Goal: Use online tool/utility: Utilize a website feature to perform a specific function

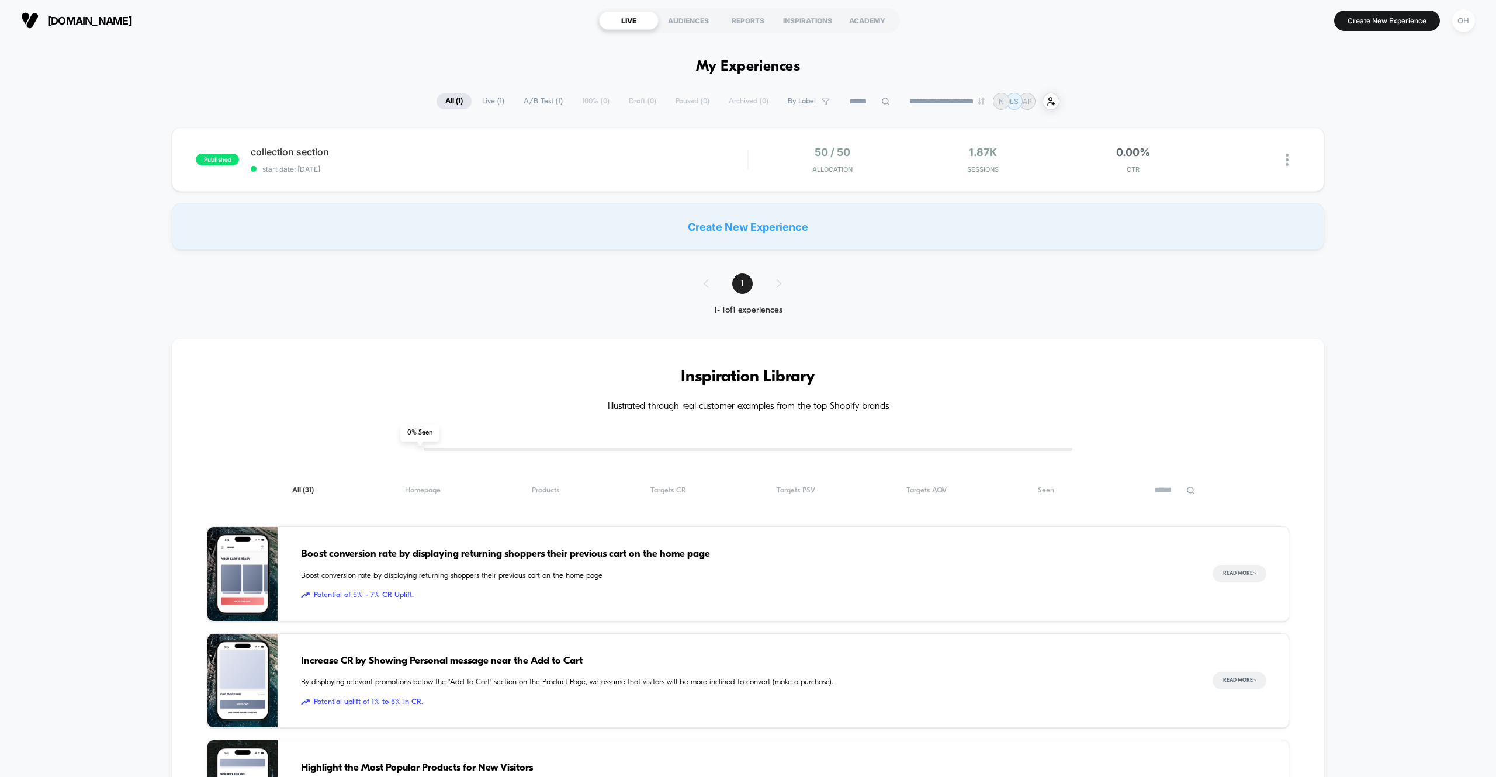
drag, startPoint x: 1428, startPoint y: 25, endPoint x: 1485, endPoint y: 25, distance: 57.3
click at [1428, 25] on button "Create New Experience" at bounding box center [1388, 21] width 106 height 20
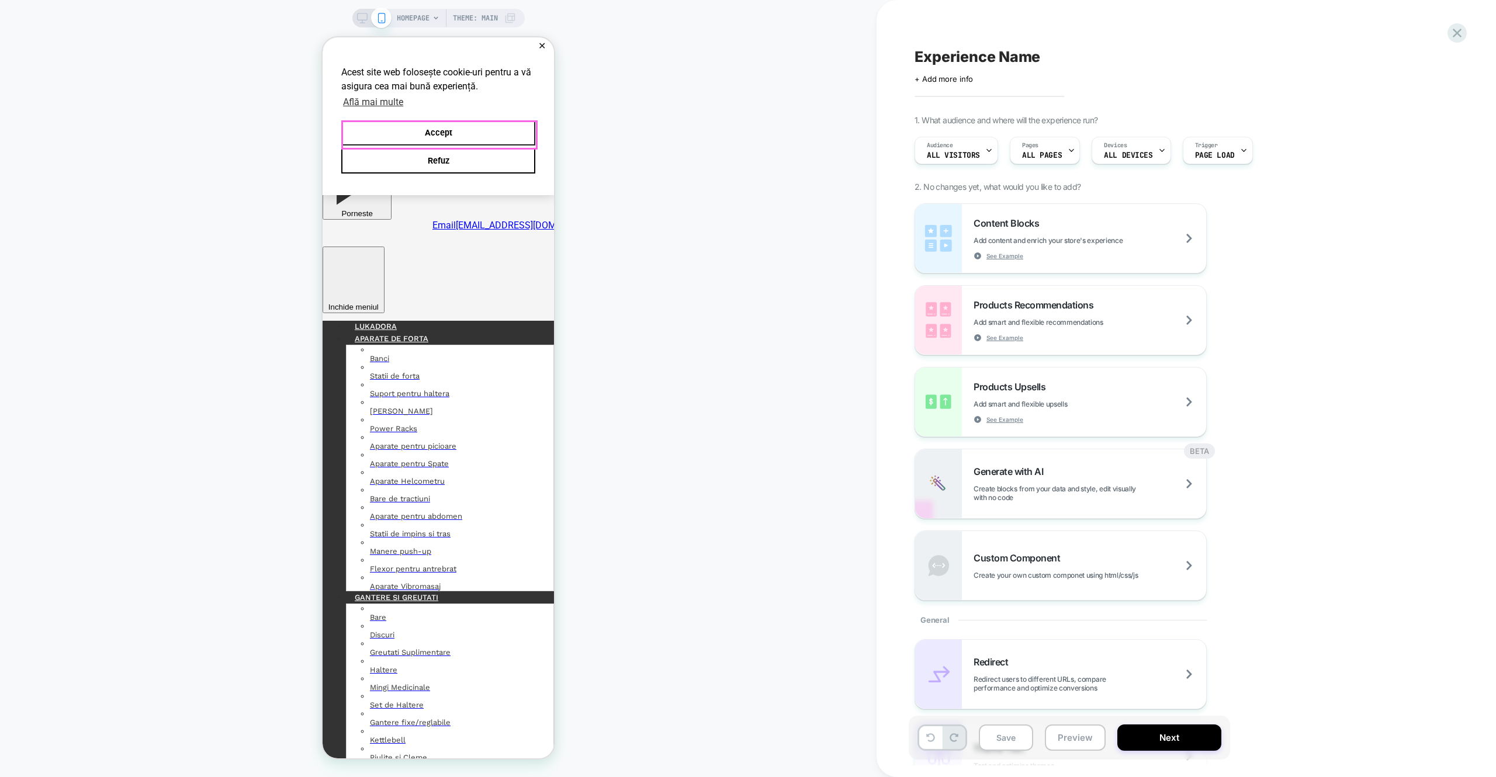
drag, startPoint x: 428, startPoint y: 136, endPoint x: 523, endPoint y: 134, distance: 94.7
click at [428, 136] on button "Accept" at bounding box center [438, 132] width 194 height 25
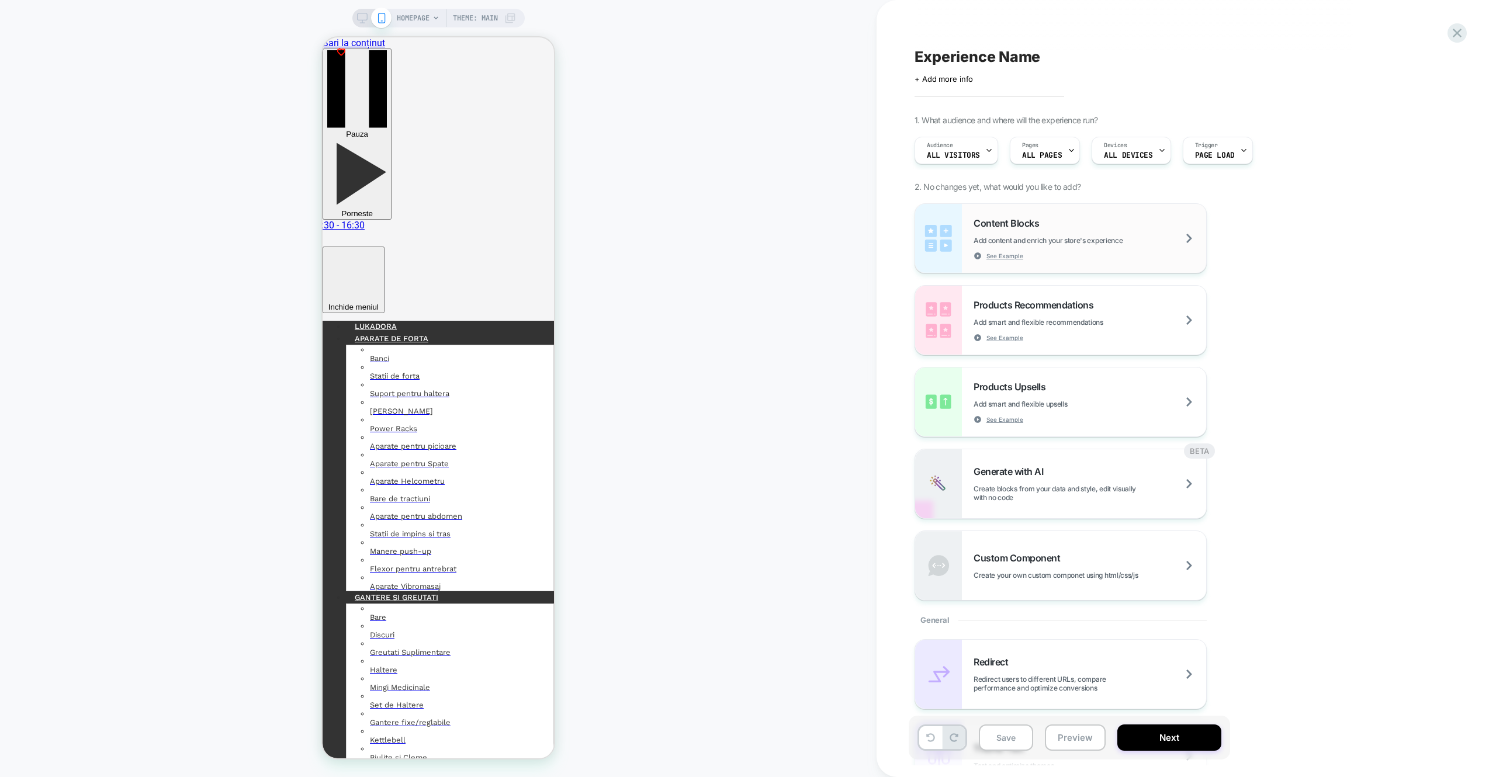
click at [1081, 222] on div "Content Blocks Add content and enrich your store's experience See Example" at bounding box center [1090, 238] width 233 height 43
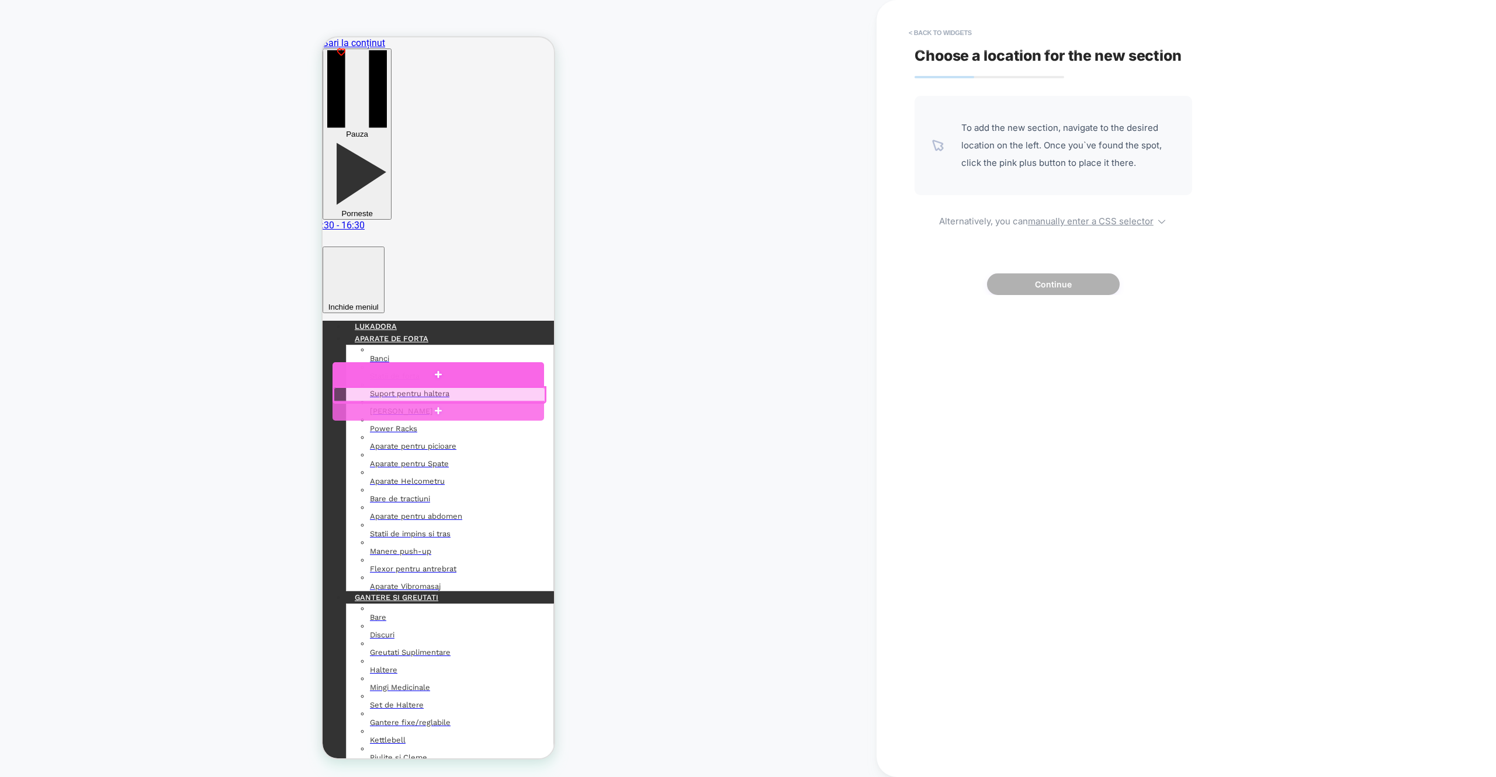
click at [431, 369] on div at bounding box center [439, 374] width 212 height 25
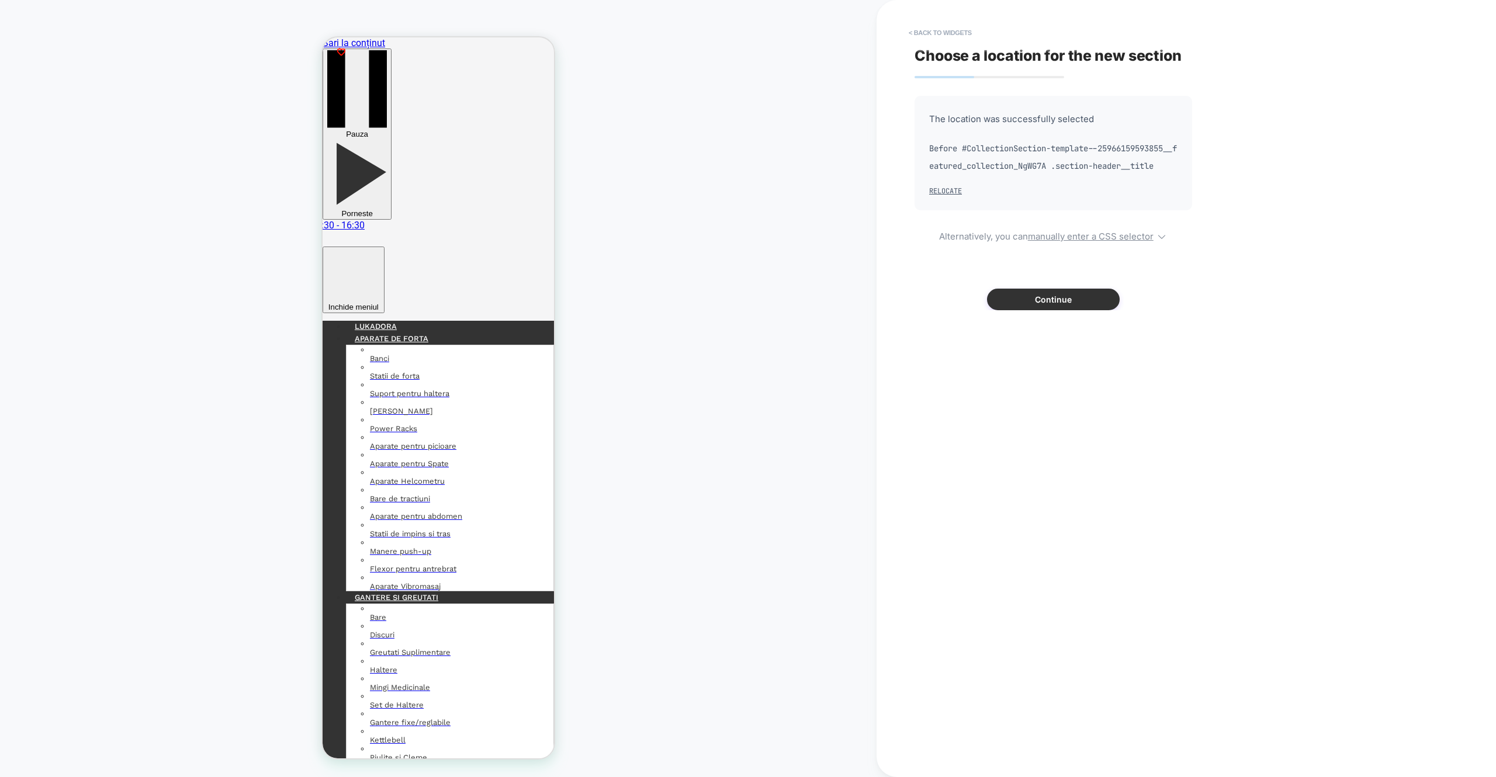
click at [993, 310] on button "Continue" at bounding box center [1053, 300] width 133 height 22
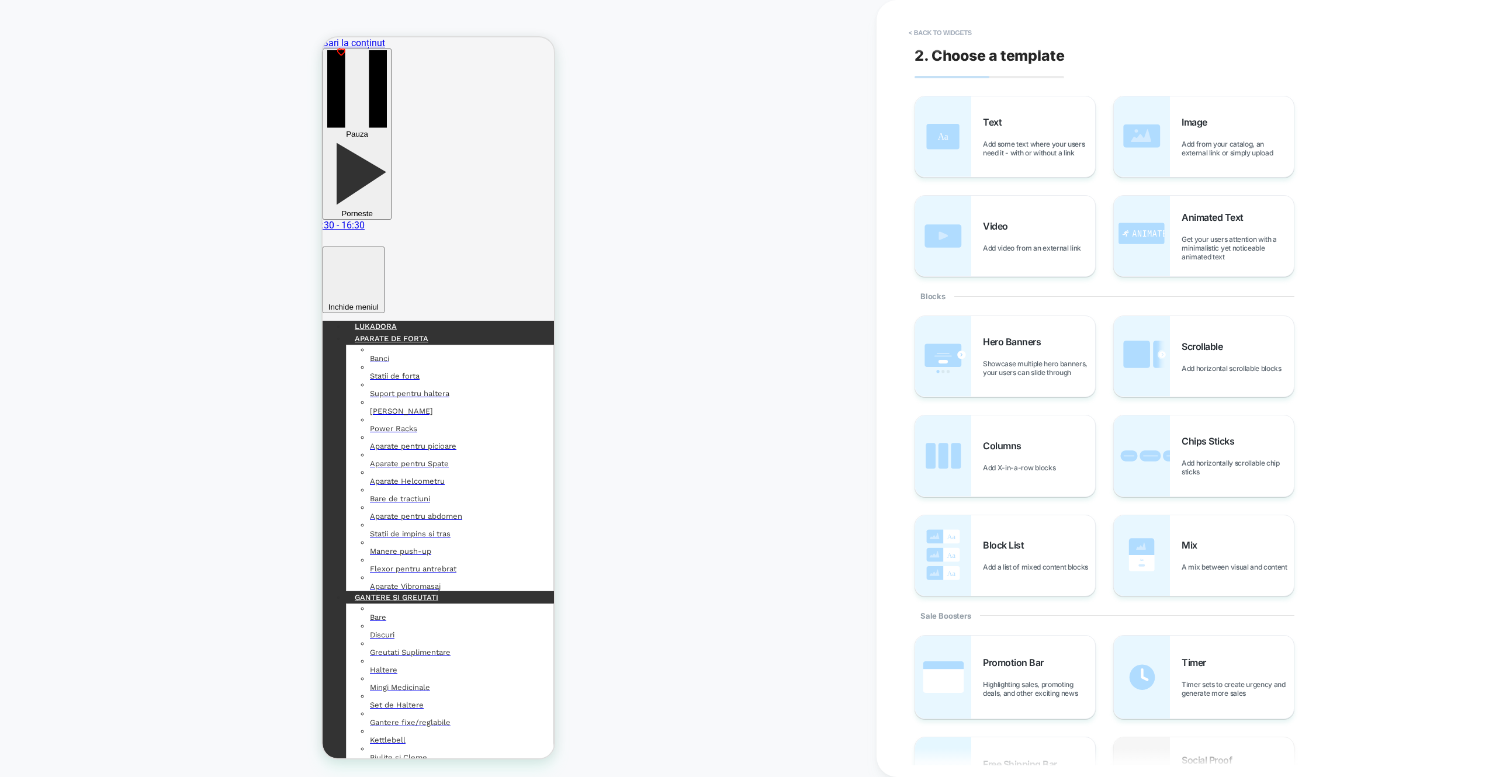
scroll to position [5, 0]
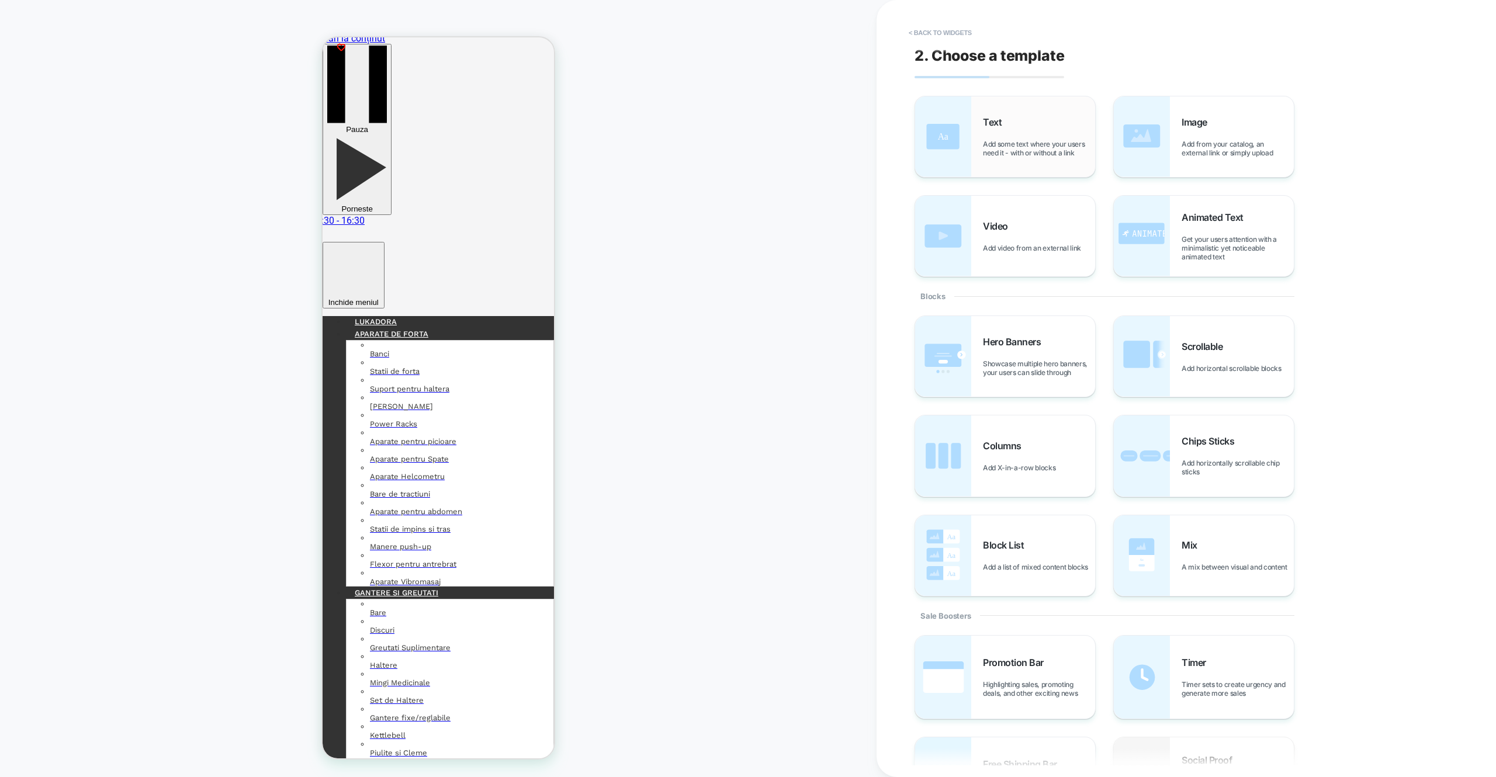
click at [1004, 169] on div "Text Add some text where your users need it - with or without a link" at bounding box center [1005, 136] width 180 height 81
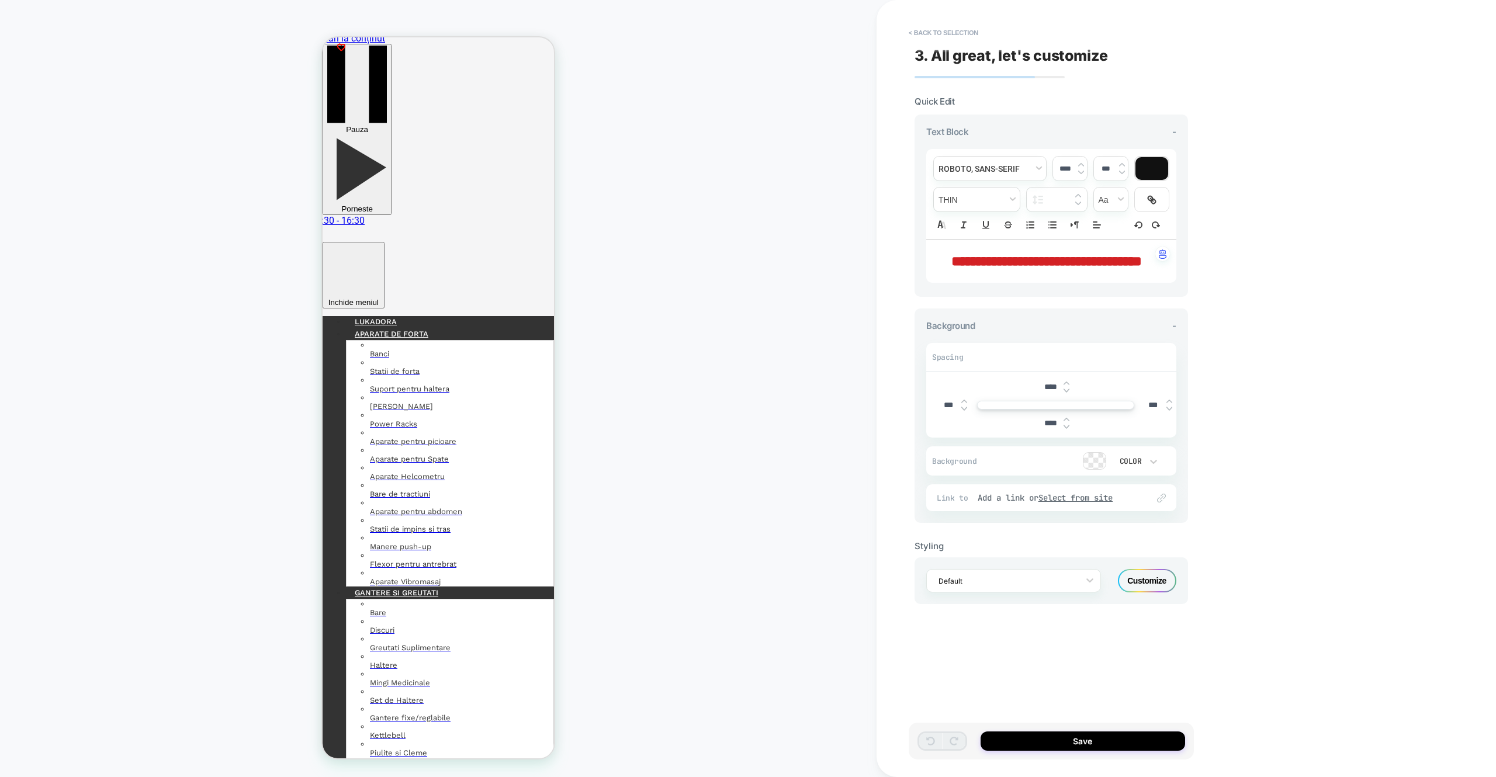
drag, startPoint x: 1090, startPoint y: 277, endPoint x: 936, endPoint y: 244, distance: 156.5
click at [936, 244] on div "**********" at bounding box center [1052, 261] width 250 height 43
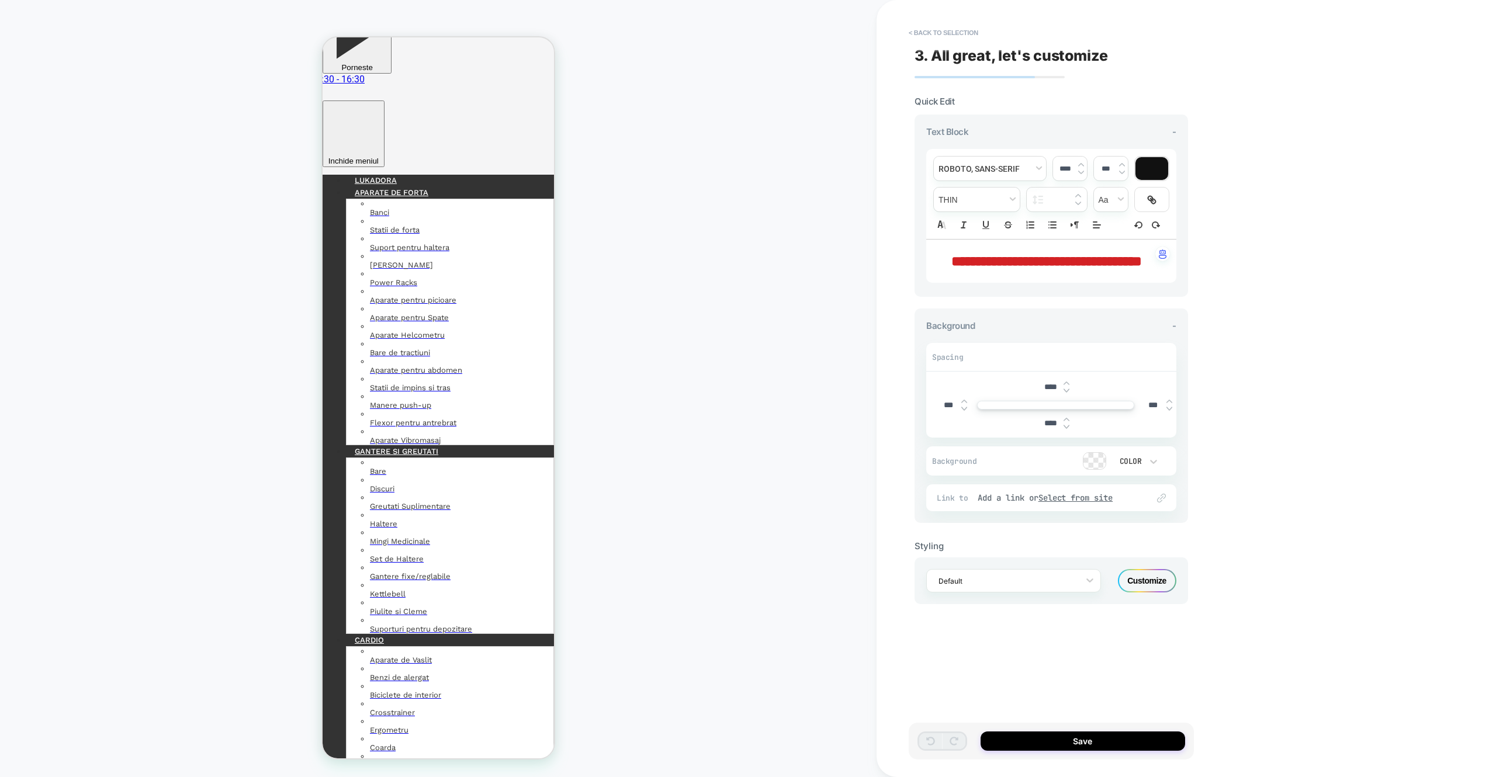
click at [952, 255] on span "**********" at bounding box center [1047, 261] width 191 height 14
drag, startPoint x: 952, startPoint y: 255, endPoint x: 967, endPoint y: 258, distance: 15.5
click at [952, 255] on span "**********" at bounding box center [1047, 261] width 191 height 14
click at [967, 258] on span "**********" at bounding box center [1047, 261] width 191 height 14
type input "****"
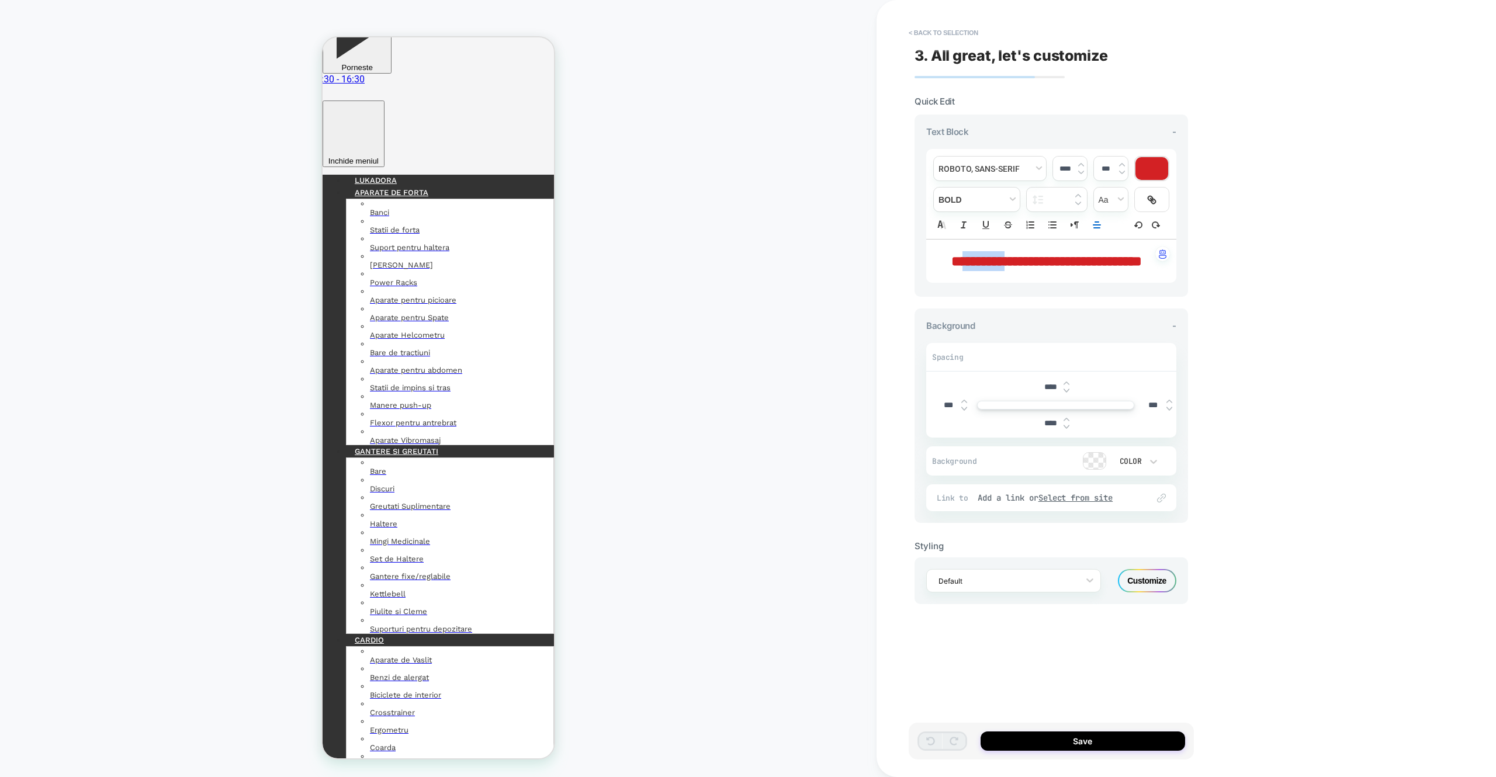
click at [967, 258] on span "**********" at bounding box center [1047, 261] width 191 height 14
click at [1111, 748] on button "Save" at bounding box center [1083, 741] width 205 height 19
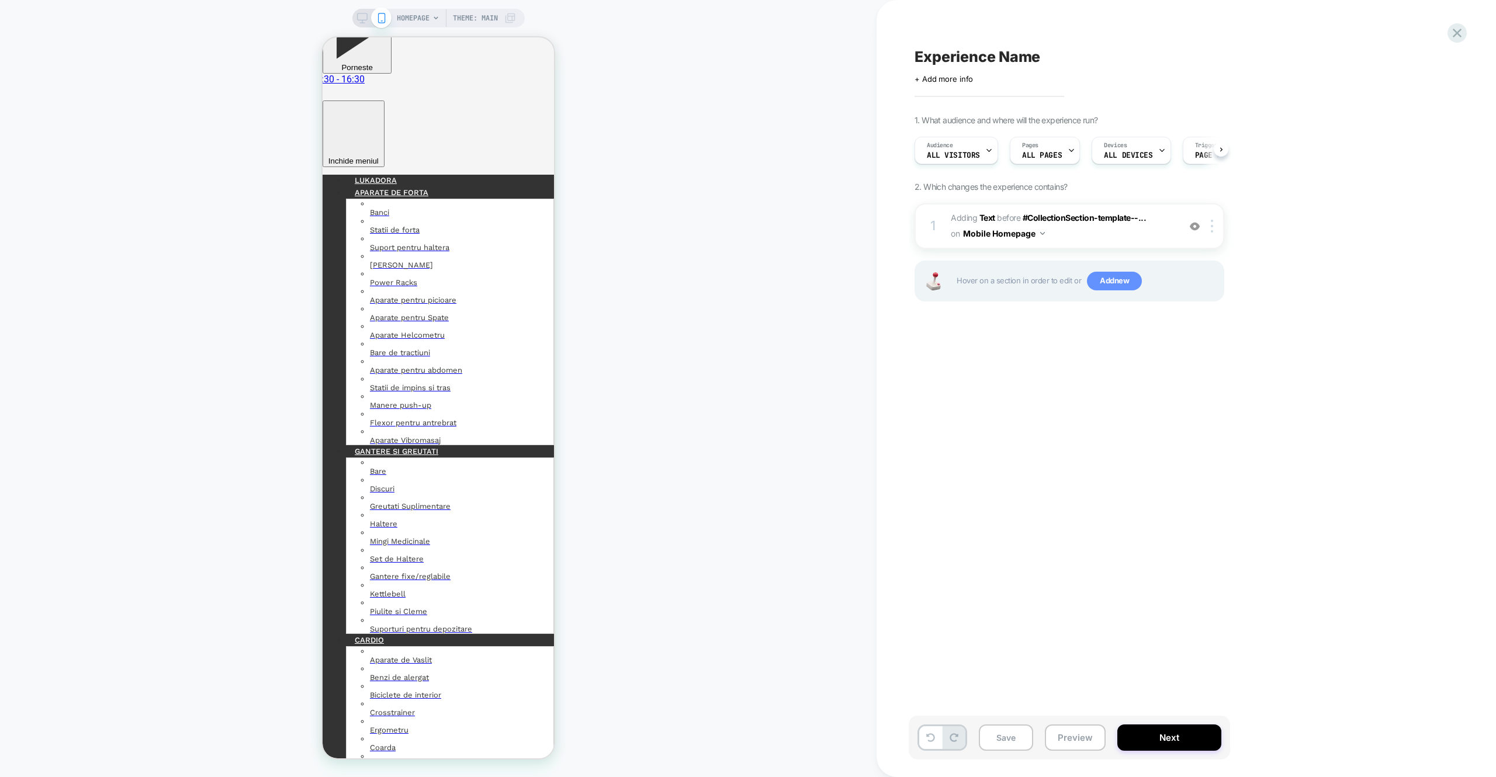
scroll to position [0, 1]
click at [1210, 231] on div at bounding box center [1214, 226] width 19 height 13
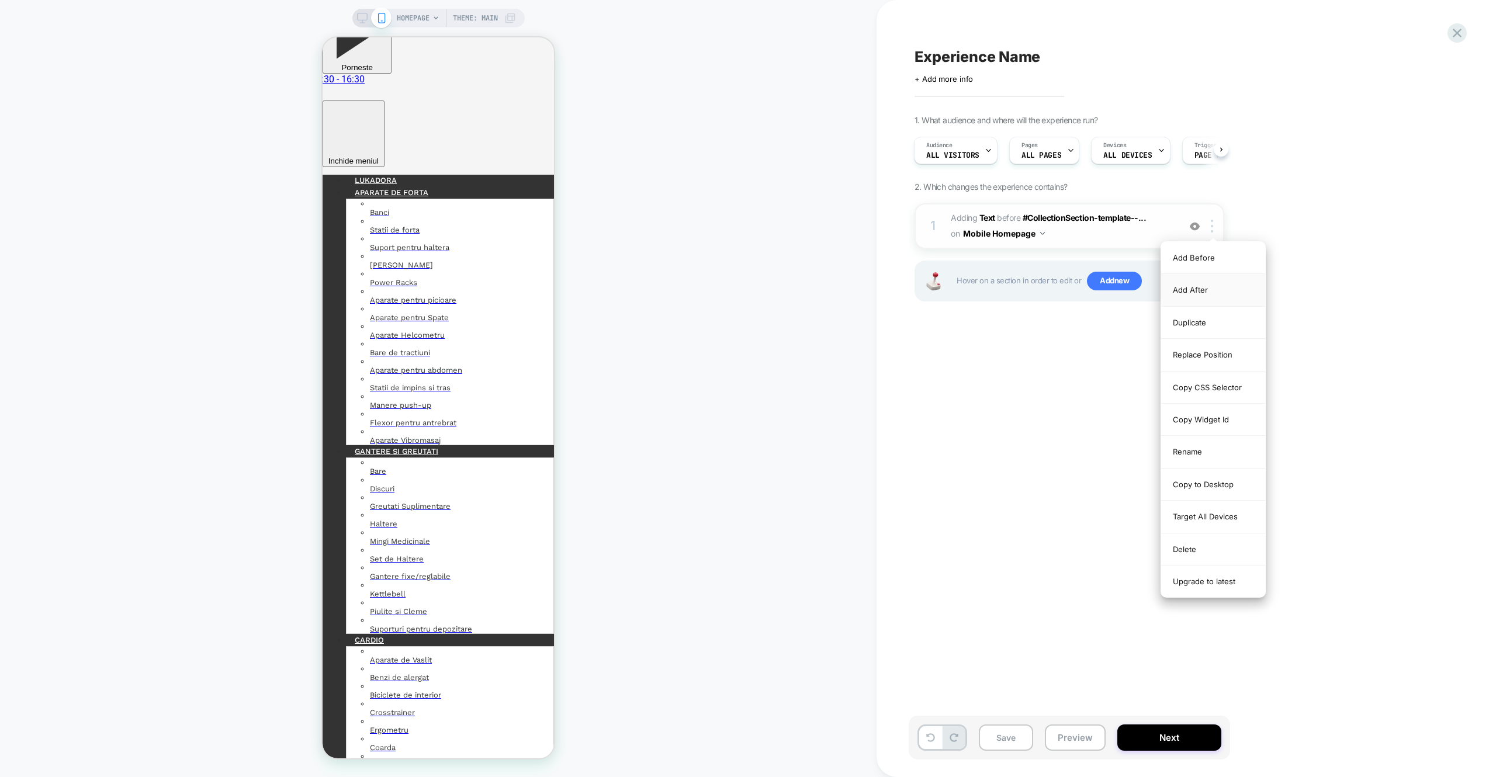
click at [1207, 296] on div "Add After" at bounding box center [1214, 290] width 104 height 32
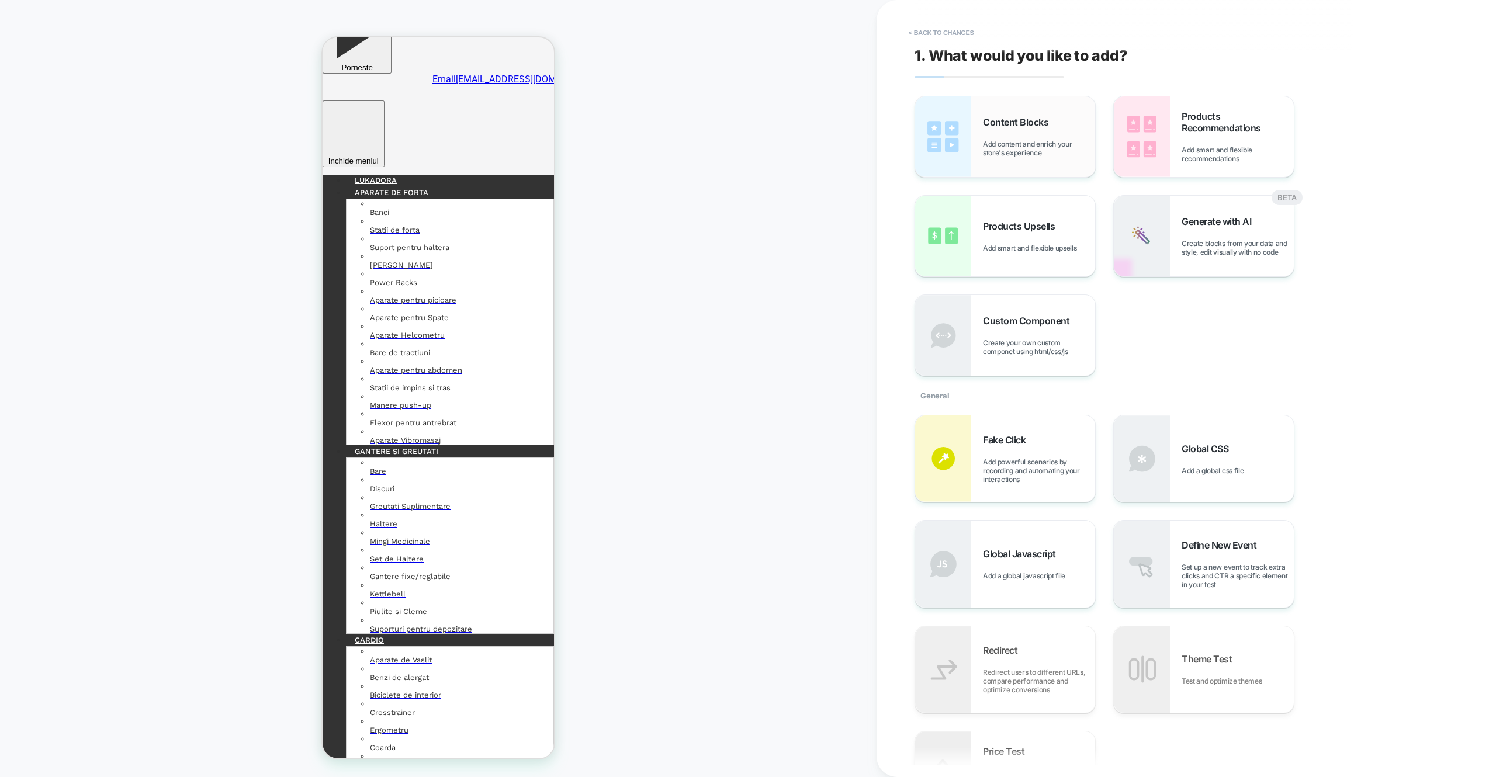
click at [1047, 148] on span "Add content and enrich your store's experience" at bounding box center [1039, 149] width 112 height 18
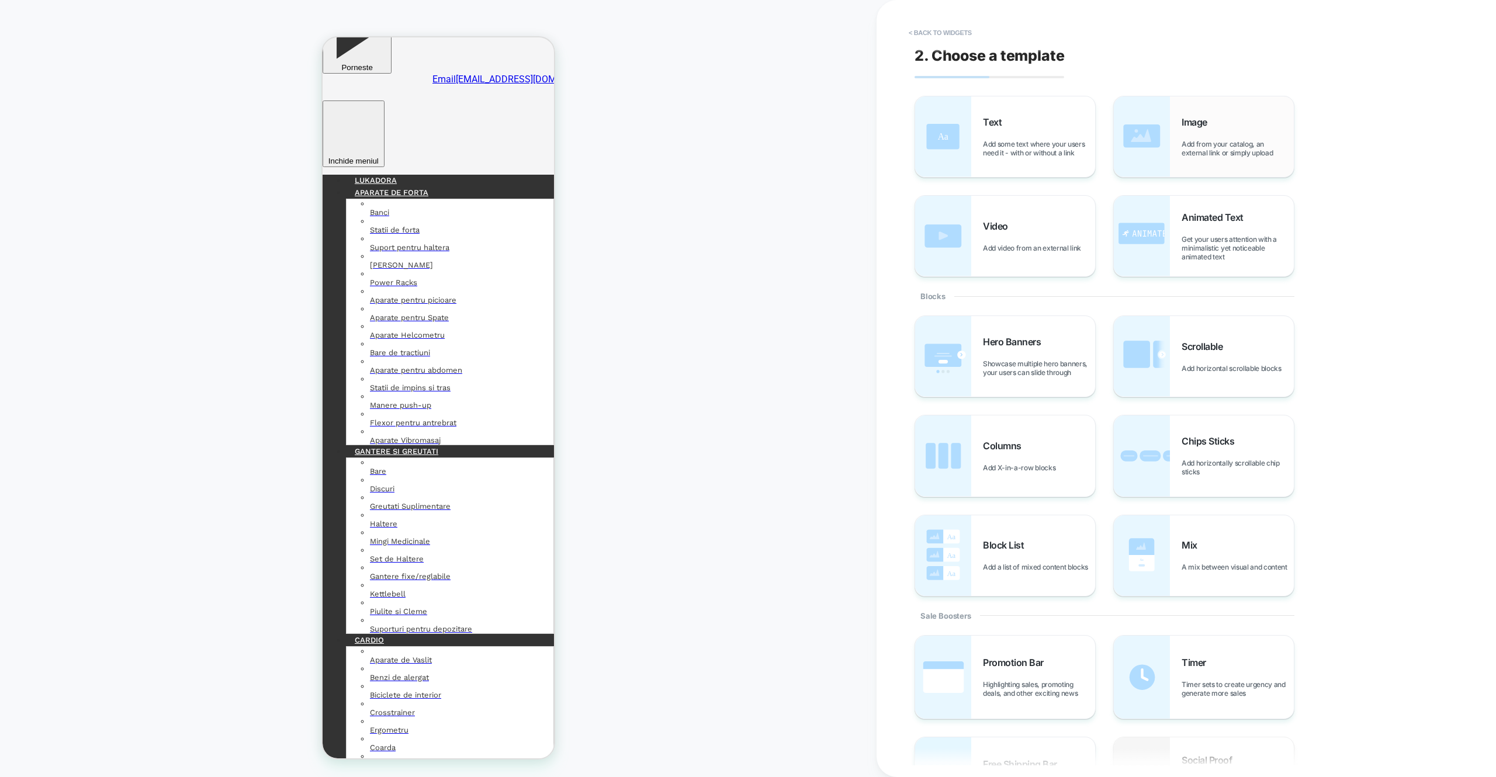
click at [1182, 139] on div "Image Add from your catalog, an external link or simply upload" at bounding box center [1204, 136] width 180 height 81
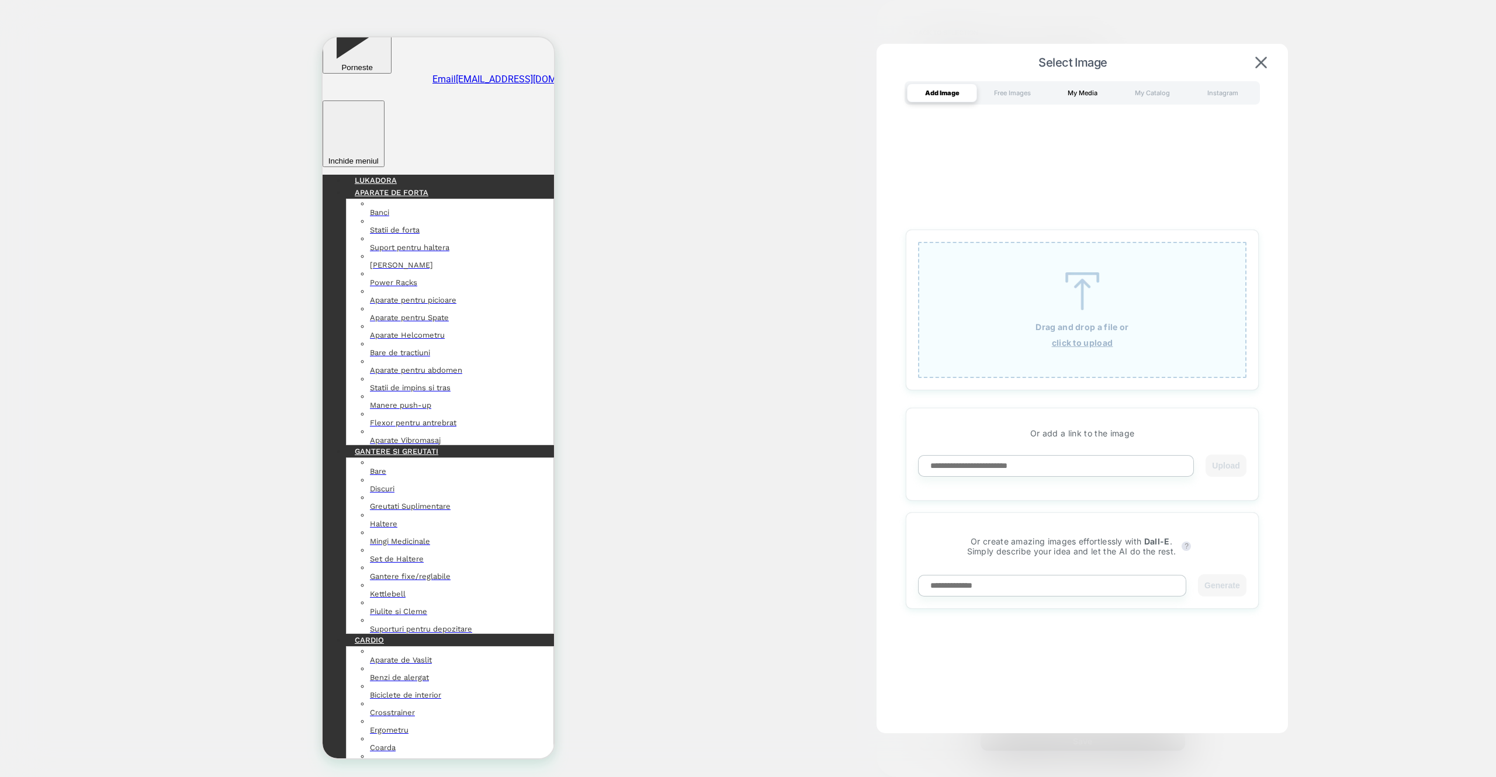
click at [1069, 98] on div "My Media" at bounding box center [1083, 93] width 70 height 19
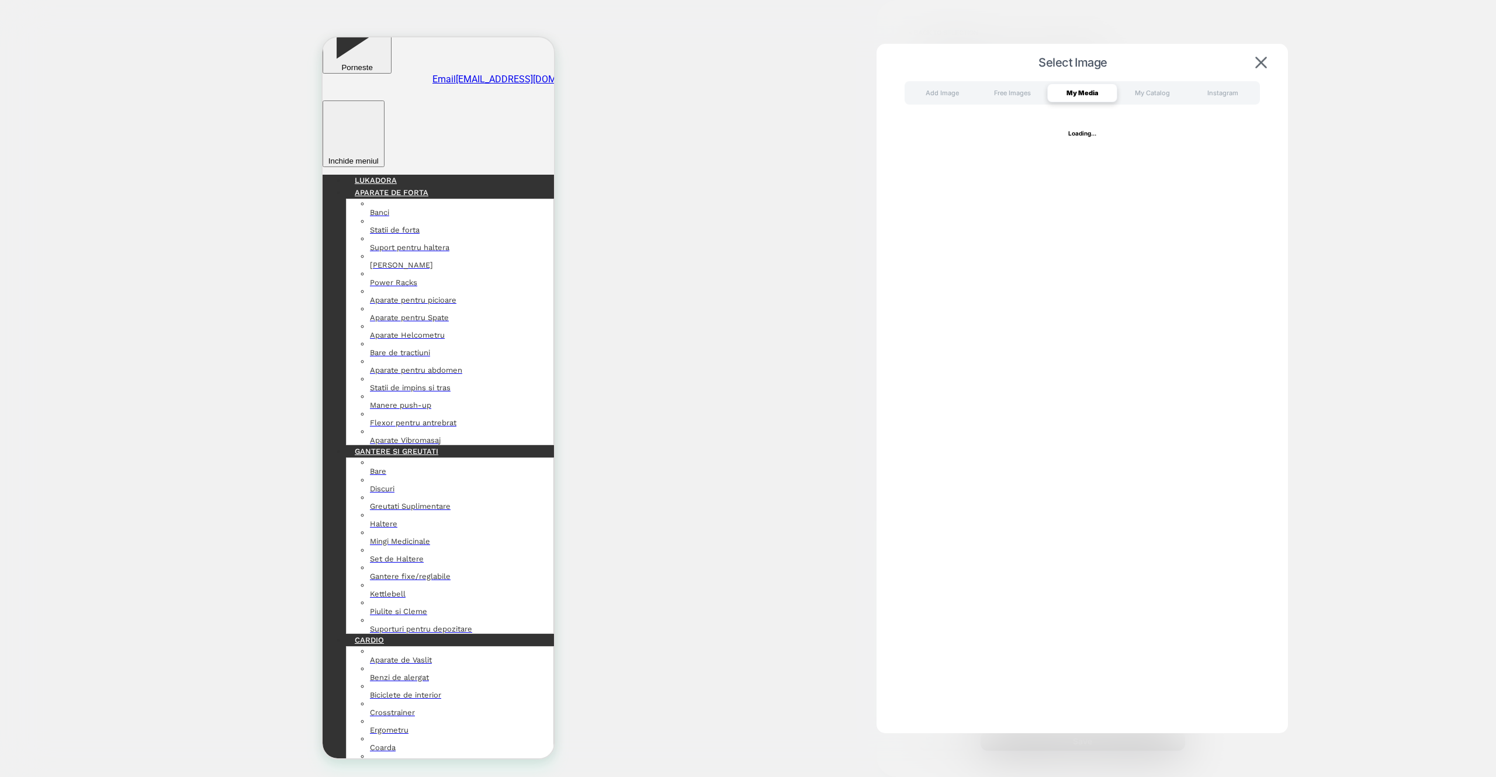
scroll to position [20, 0]
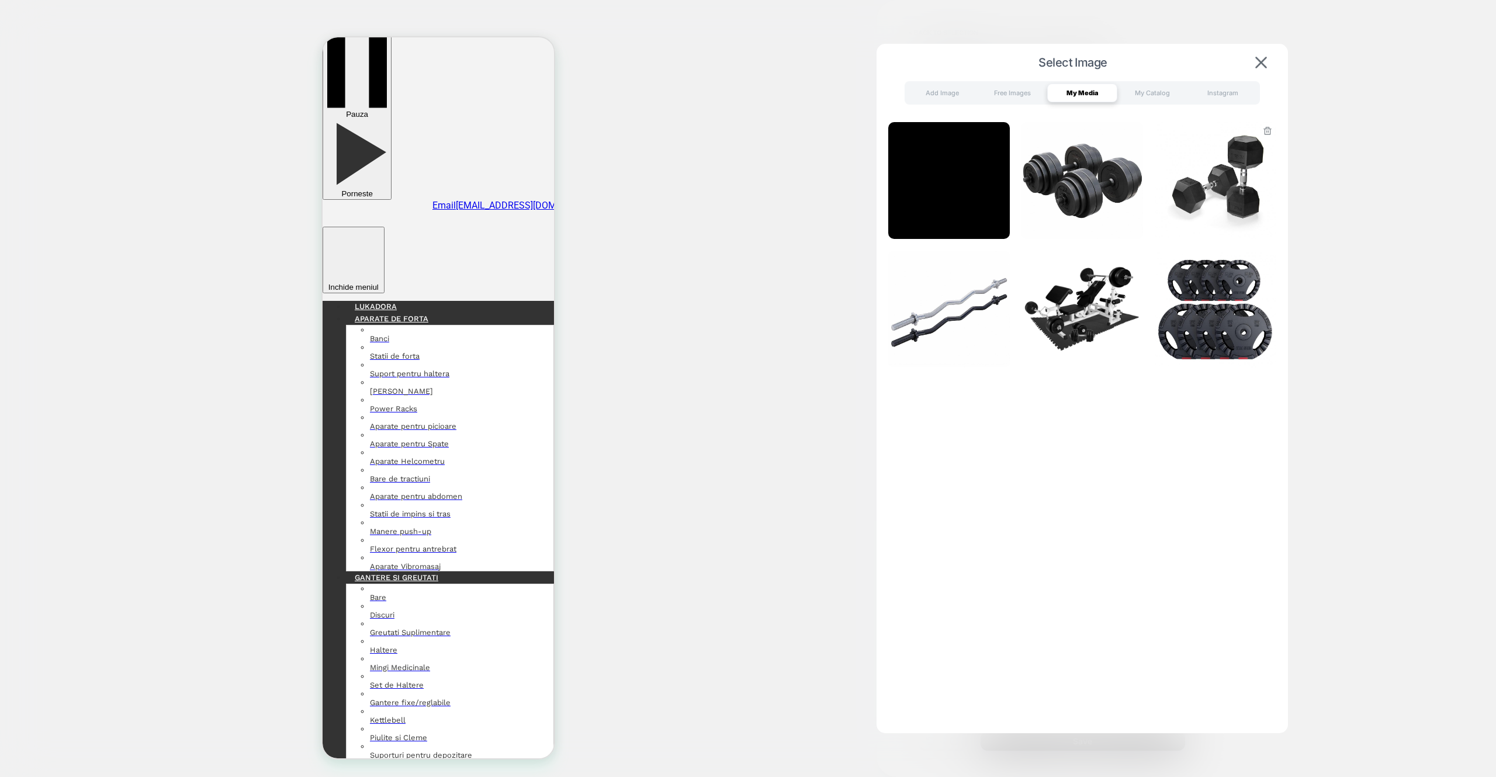
click at [1233, 197] on img at bounding box center [1216, 180] width 122 height 117
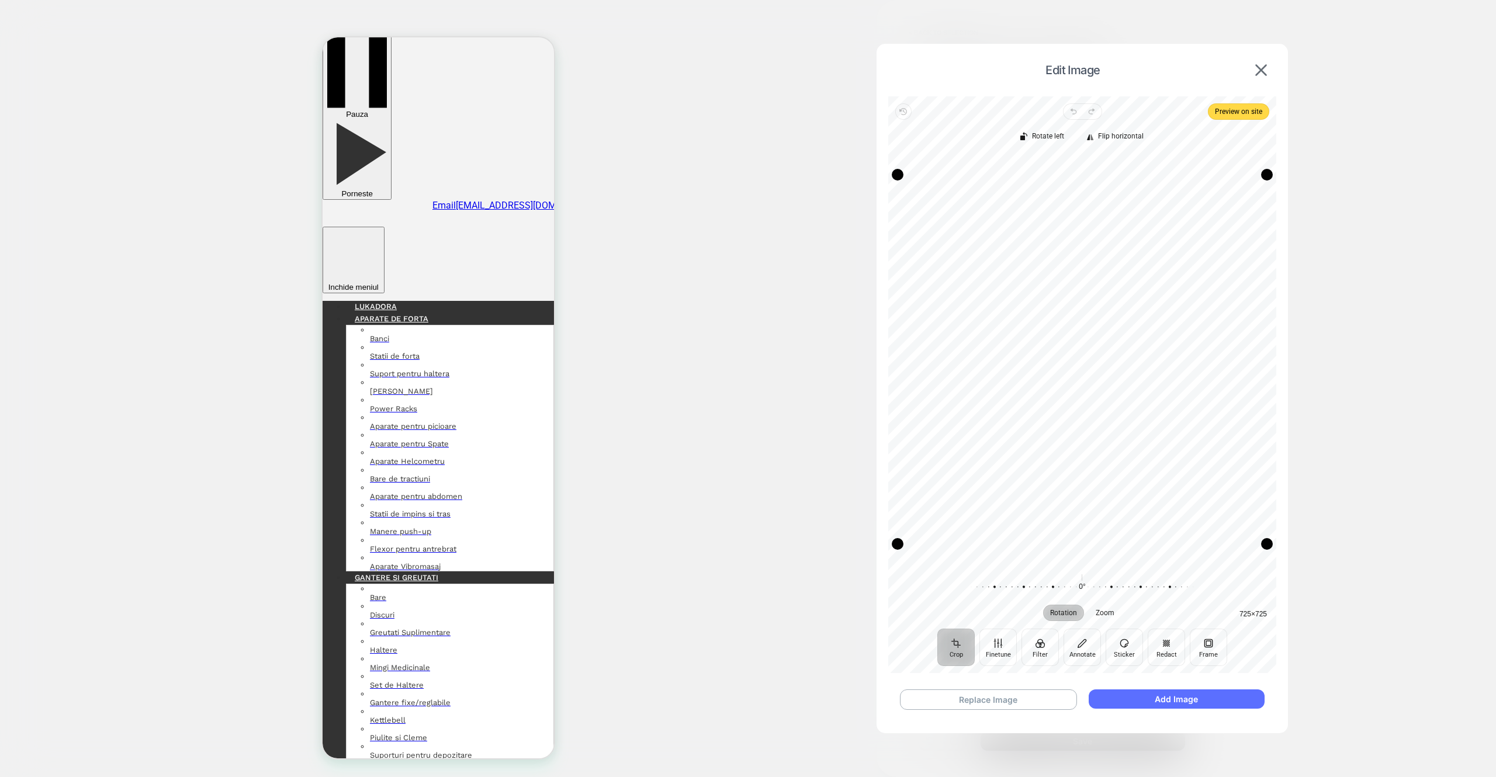
click at [1174, 697] on button "Add Image" at bounding box center [1177, 699] width 176 height 19
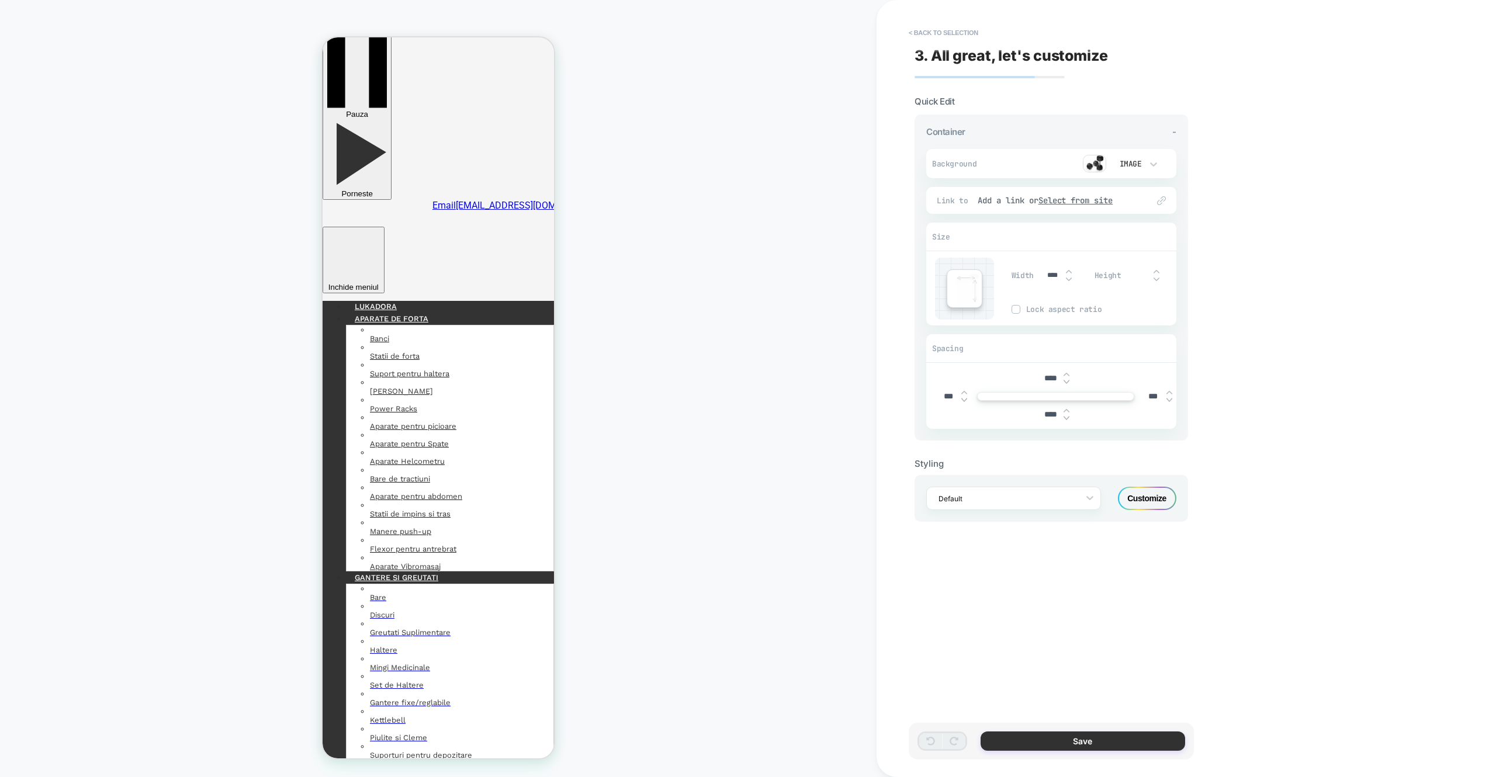
click at [1145, 737] on button "Save" at bounding box center [1083, 741] width 205 height 19
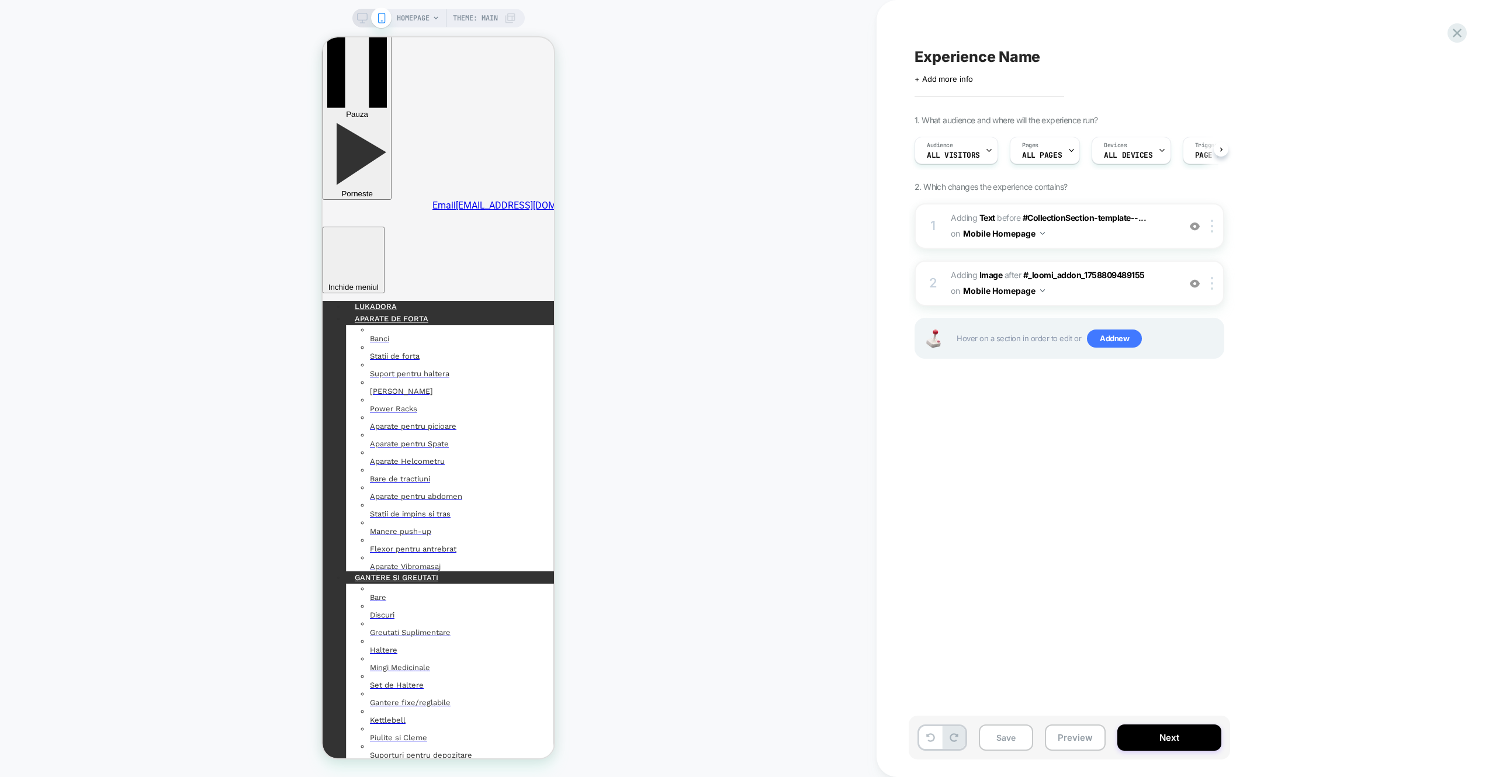
scroll to position [0, 1]
click at [1212, 287] on img at bounding box center [1212, 283] width 2 height 13
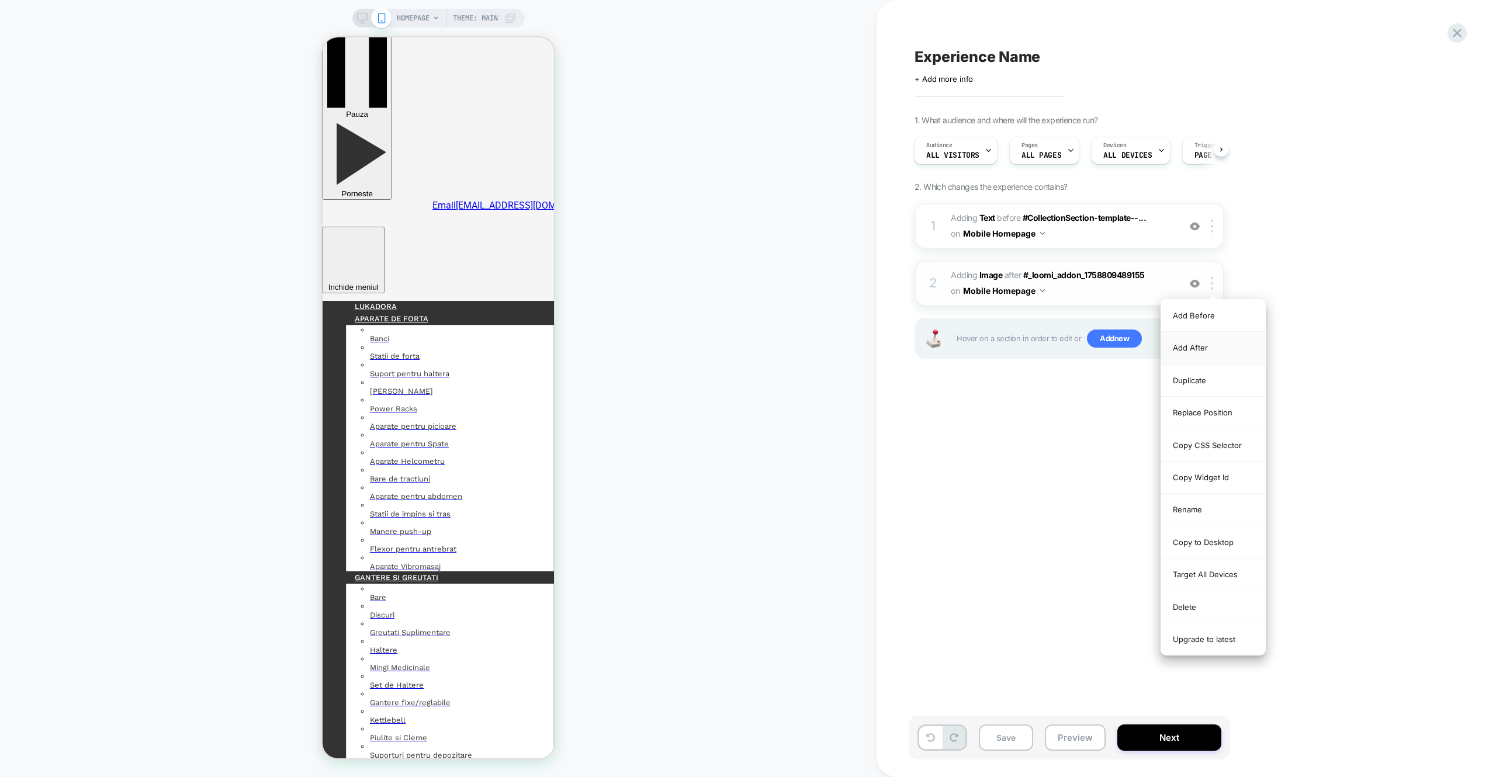
click at [1196, 341] on div "Add After" at bounding box center [1214, 348] width 104 height 32
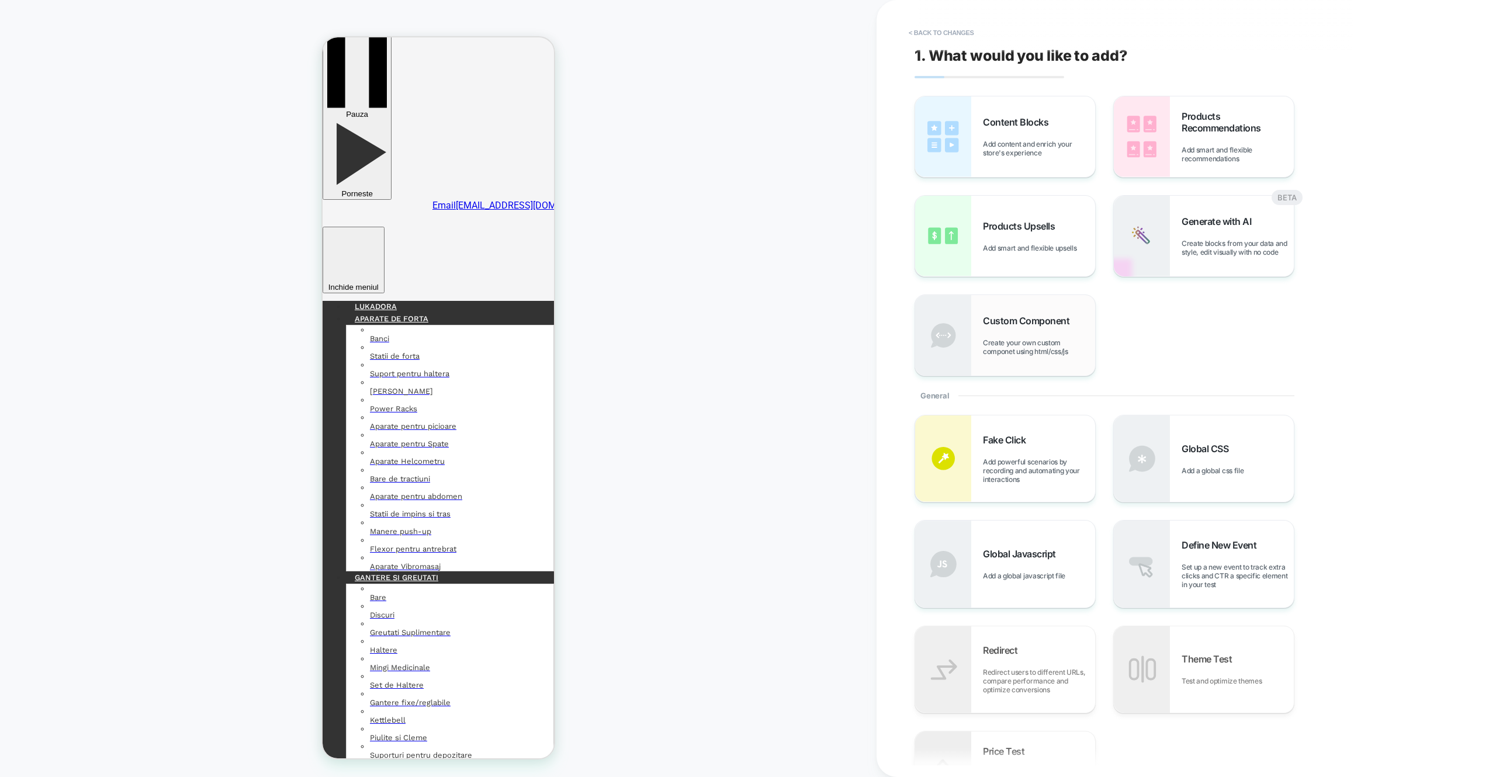
click at [1070, 351] on span "Create your own custom componet using html/css/js" at bounding box center [1039, 347] width 112 height 18
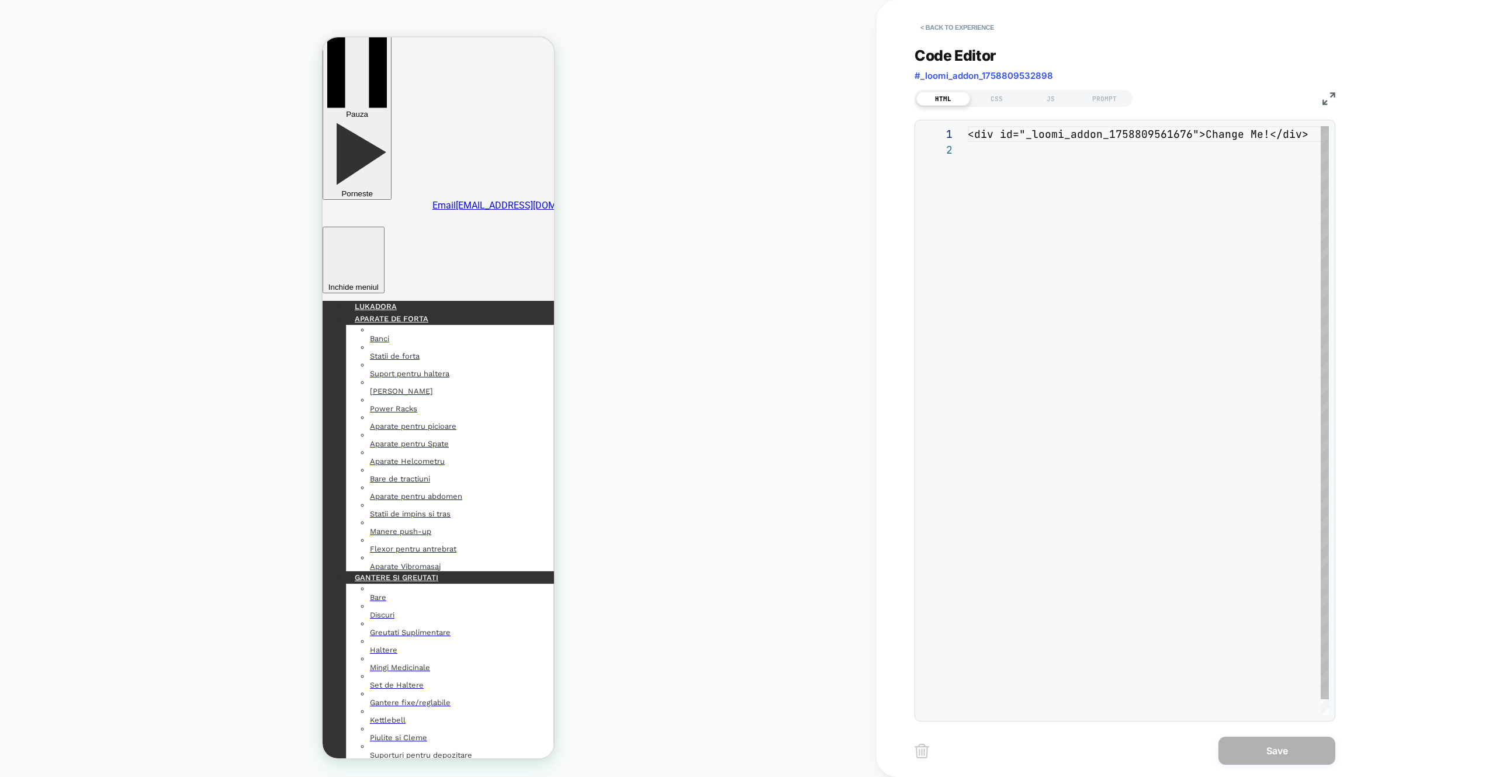
scroll to position [16, 0]
drag, startPoint x: 1261, startPoint y: 134, endPoint x: 1204, endPoint y: 134, distance: 57.3
click at [1204, 134] on div "<div id="_loomi_addon_1758809561676">Change Me!</d iv>" at bounding box center [1152, 428] width 368 height 605
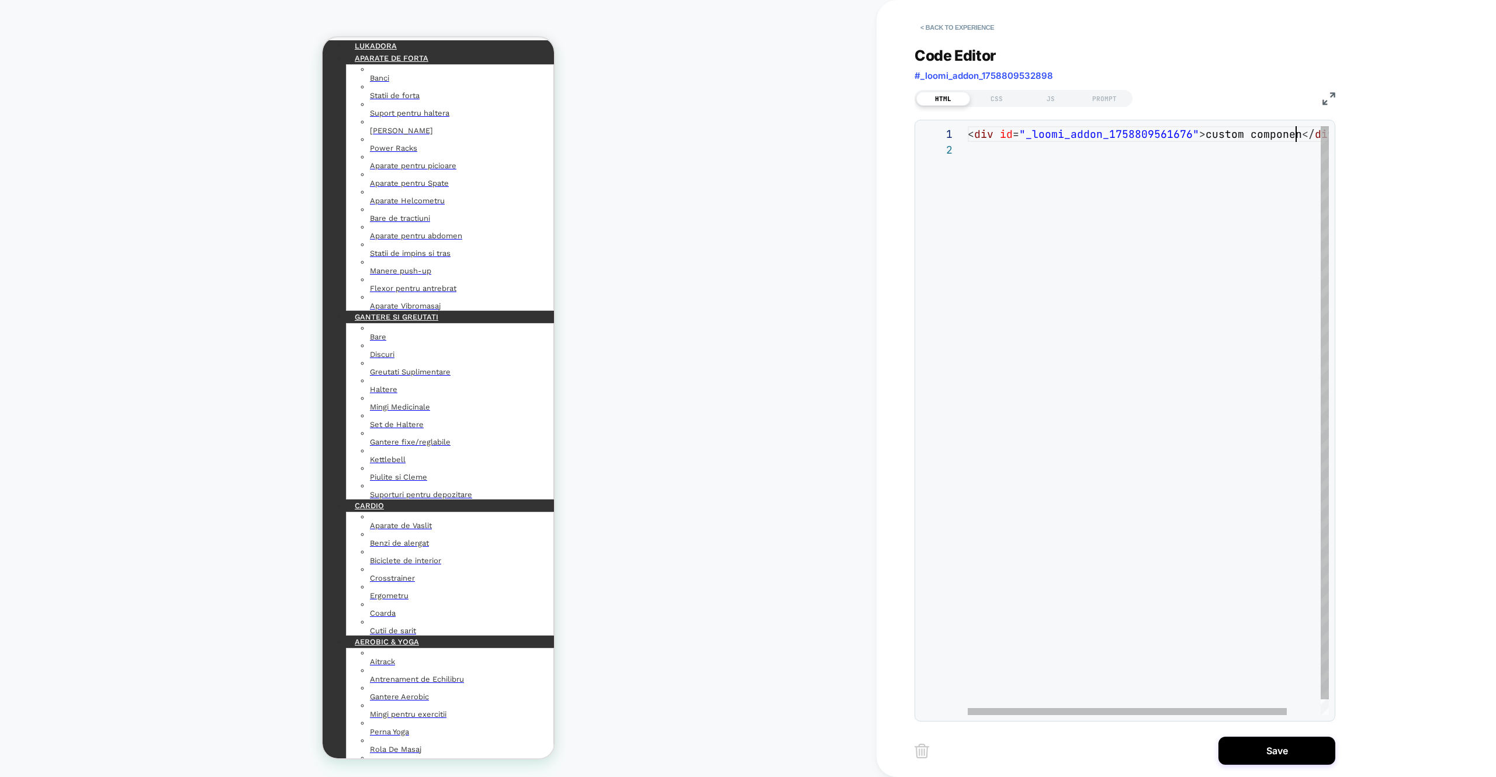
scroll to position [0, 334]
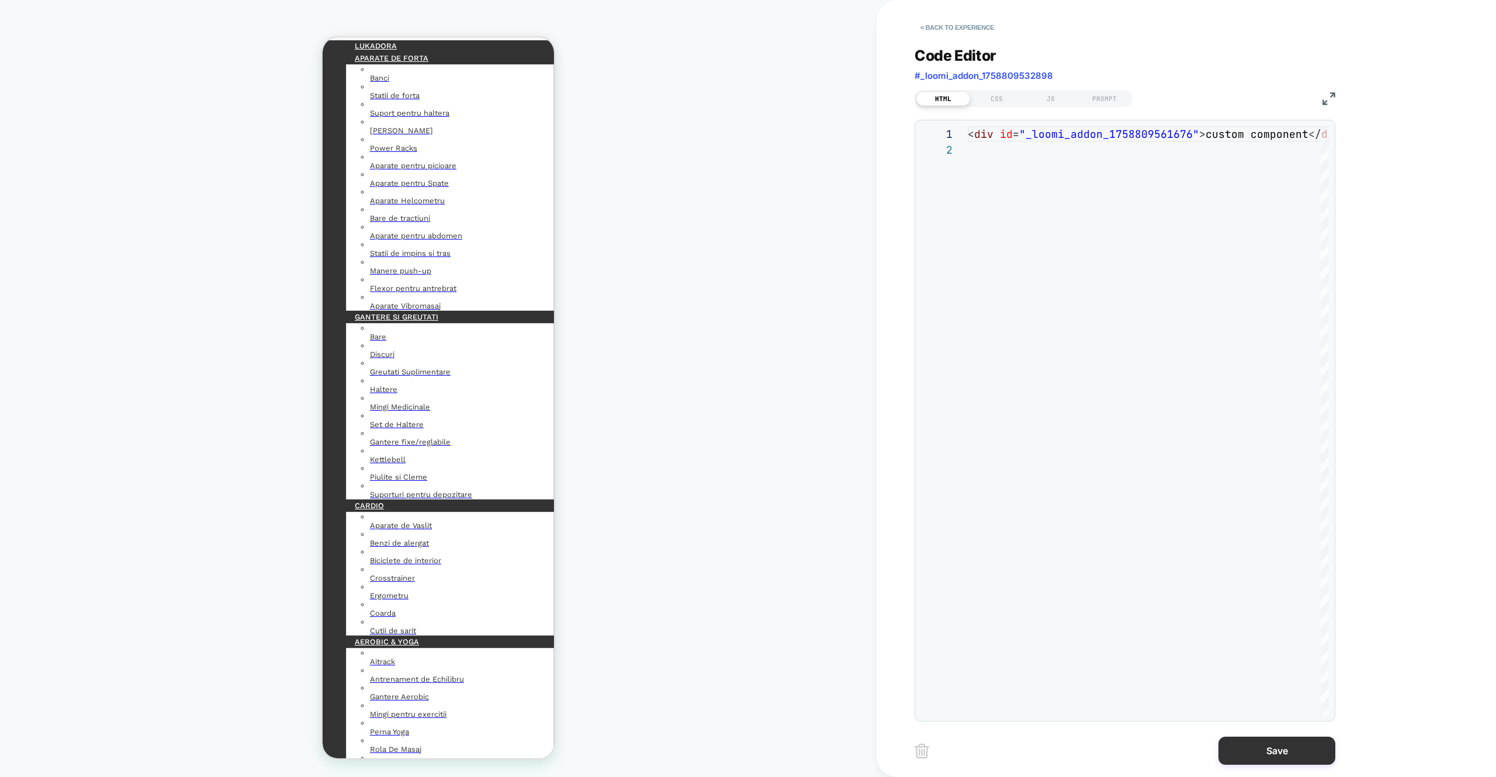
click at [1232, 747] on button "Save" at bounding box center [1277, 751] width 117 height 28
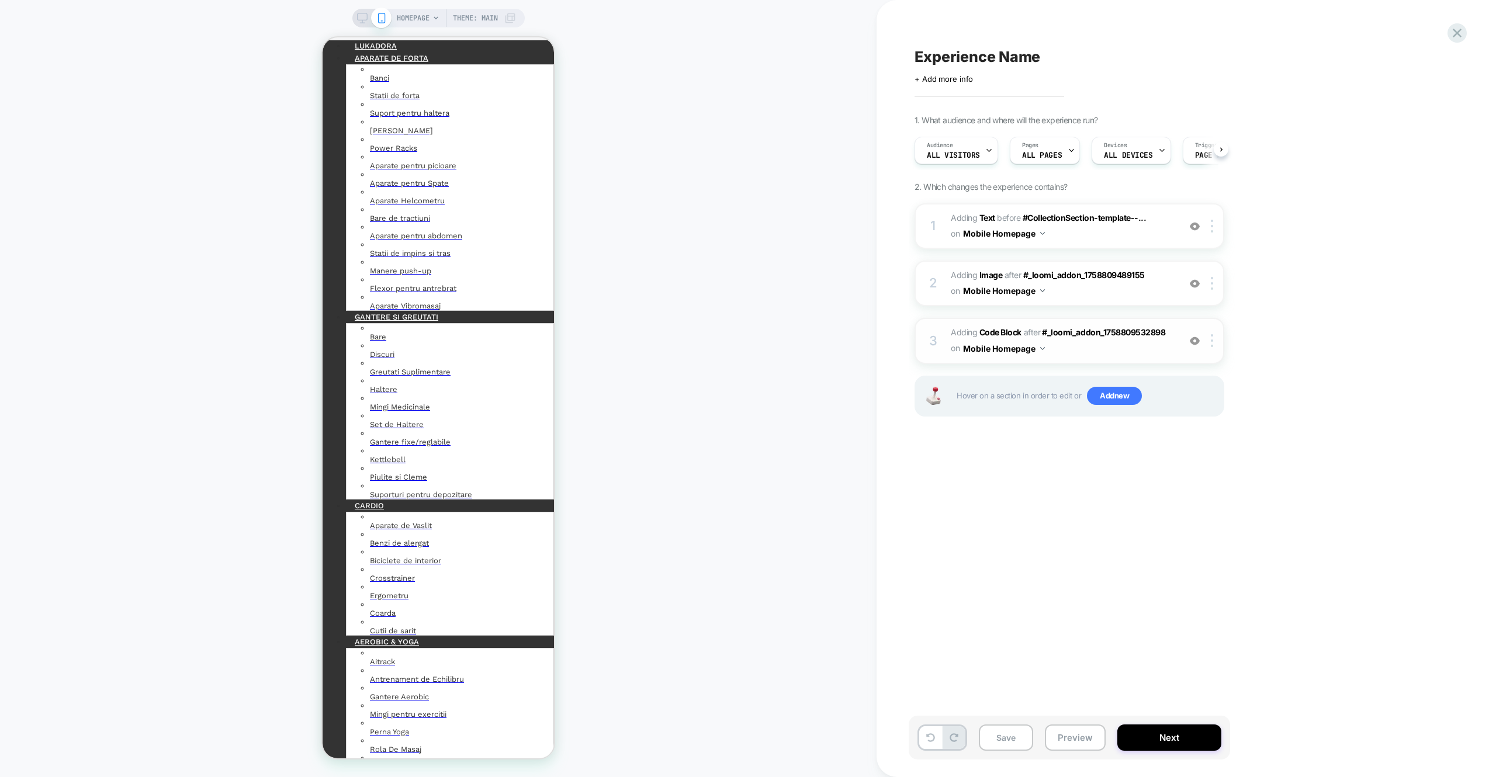
scroll to position [0, 1]
click at [1213, 347] on img at bounding box center [1212, 340] width 2 height 13
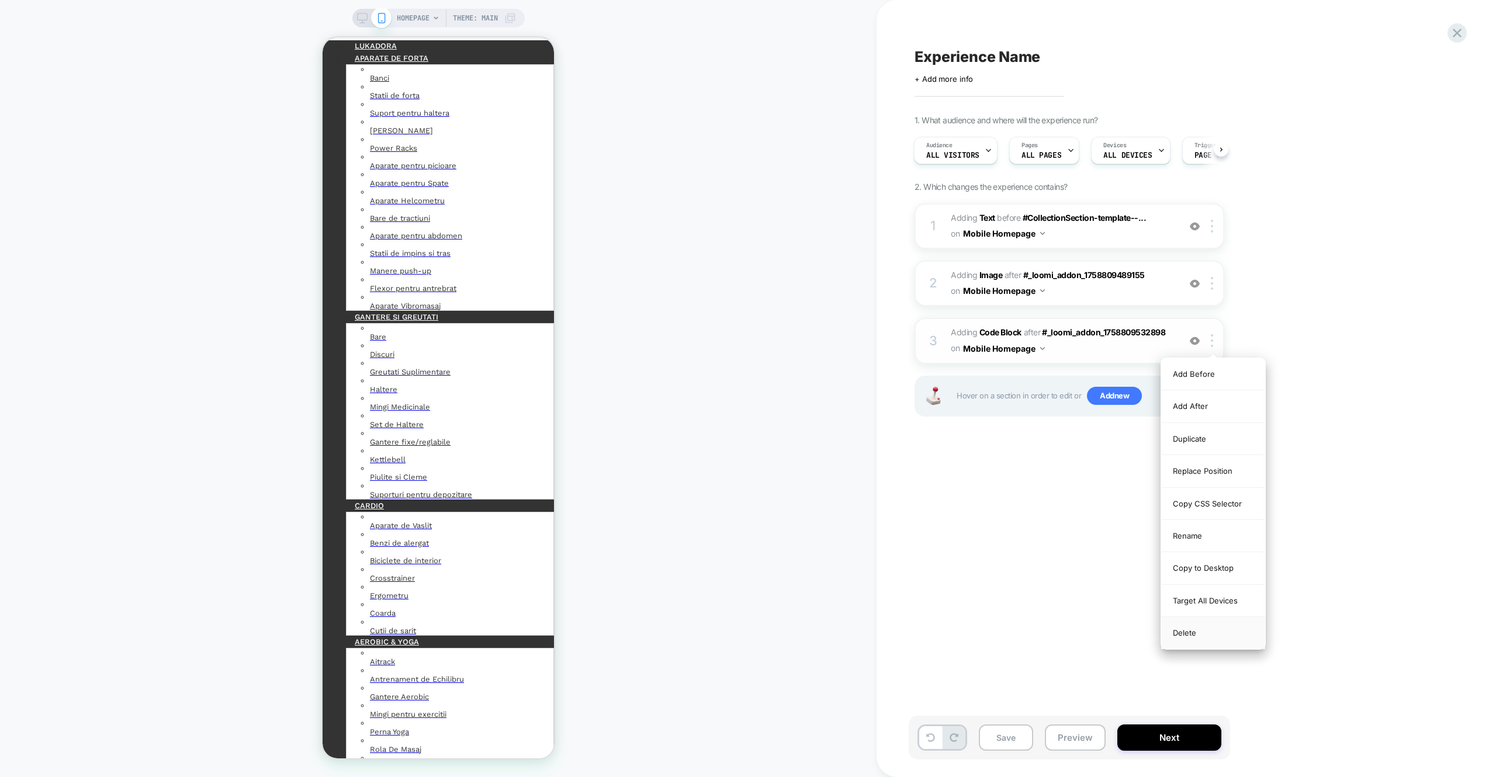
drag, startPoint x: 1212, startPoint y: 630, endPoint x: 1210, endPoint y: 405, distance: 225.1
click at [1212, 630] on div "Delete" at bounding box center [1214, 633] width 104 height 32
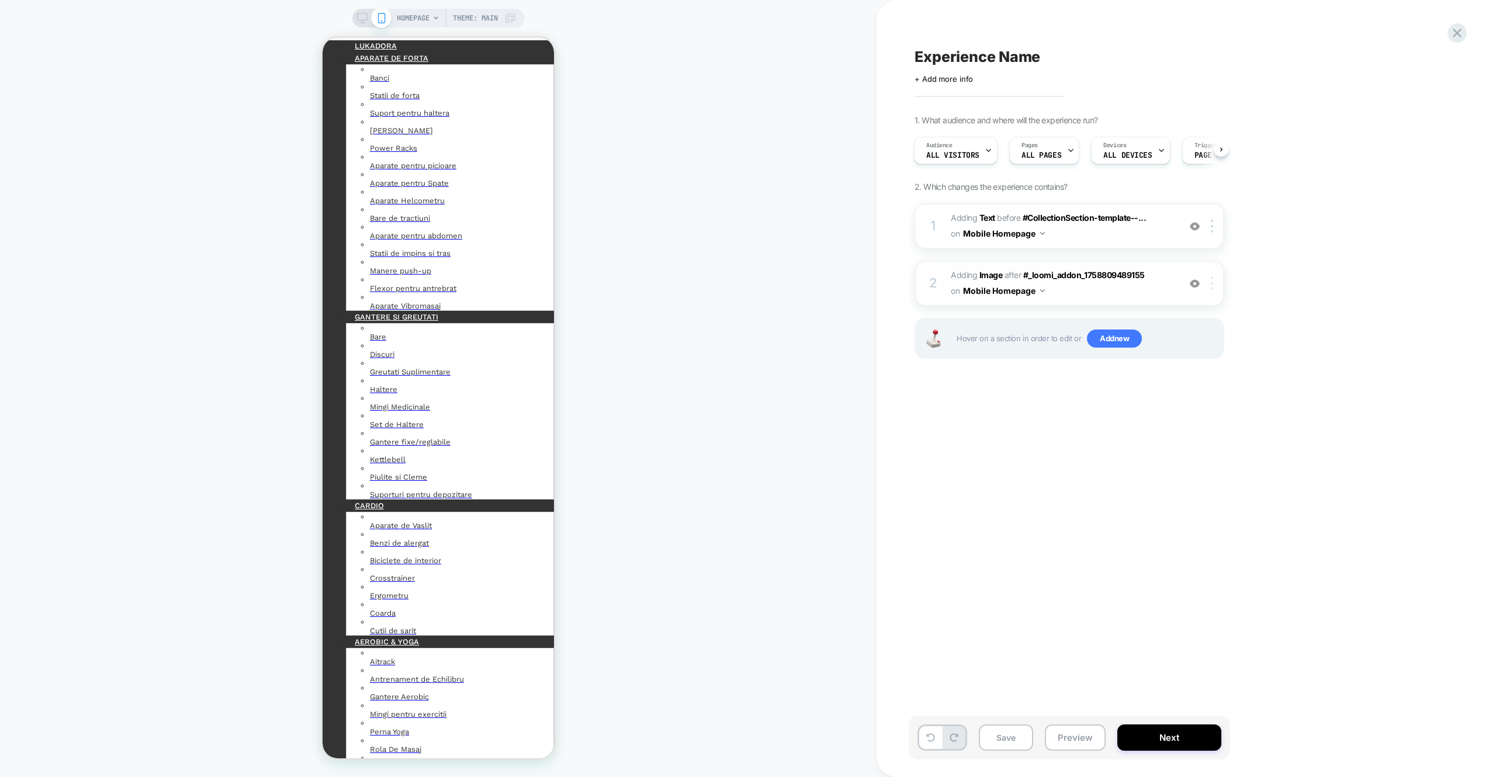
click at [1209, 288] on div at bounding box center [1214, 283] width 19 height 13
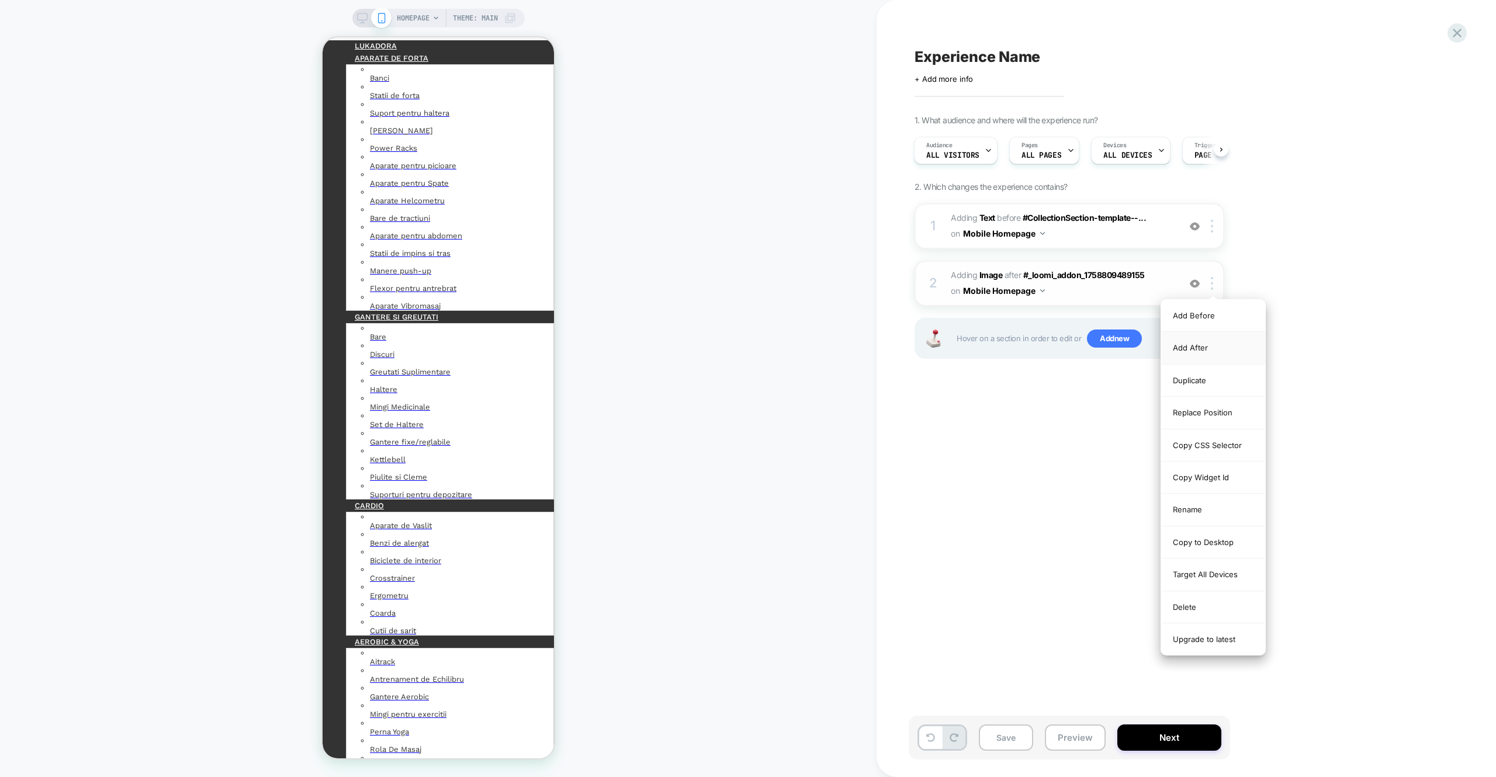
click at [1194, 336] on div "Add After" at bounding box center [1214, 348] width 104 height 32
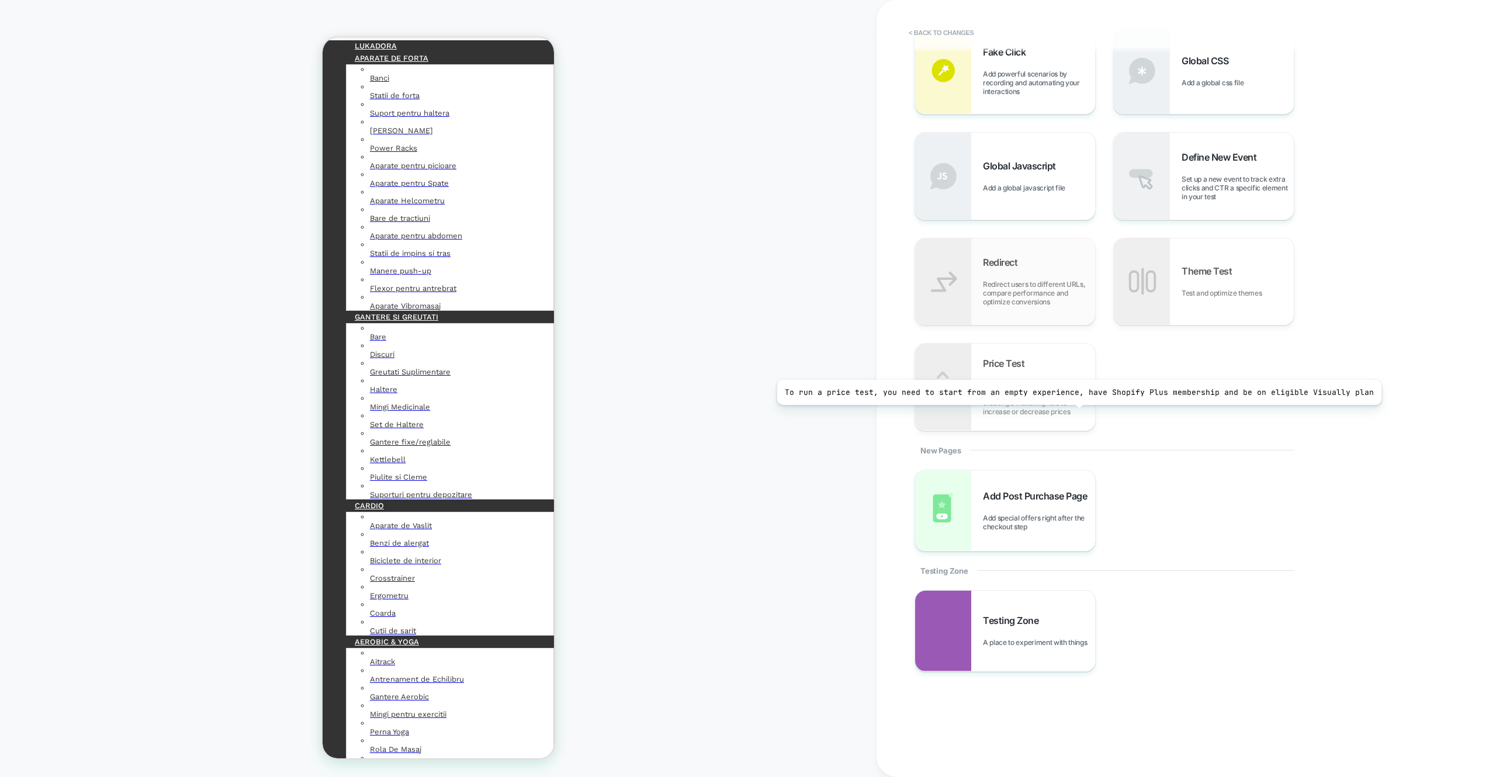
scroll to position [0, 0]
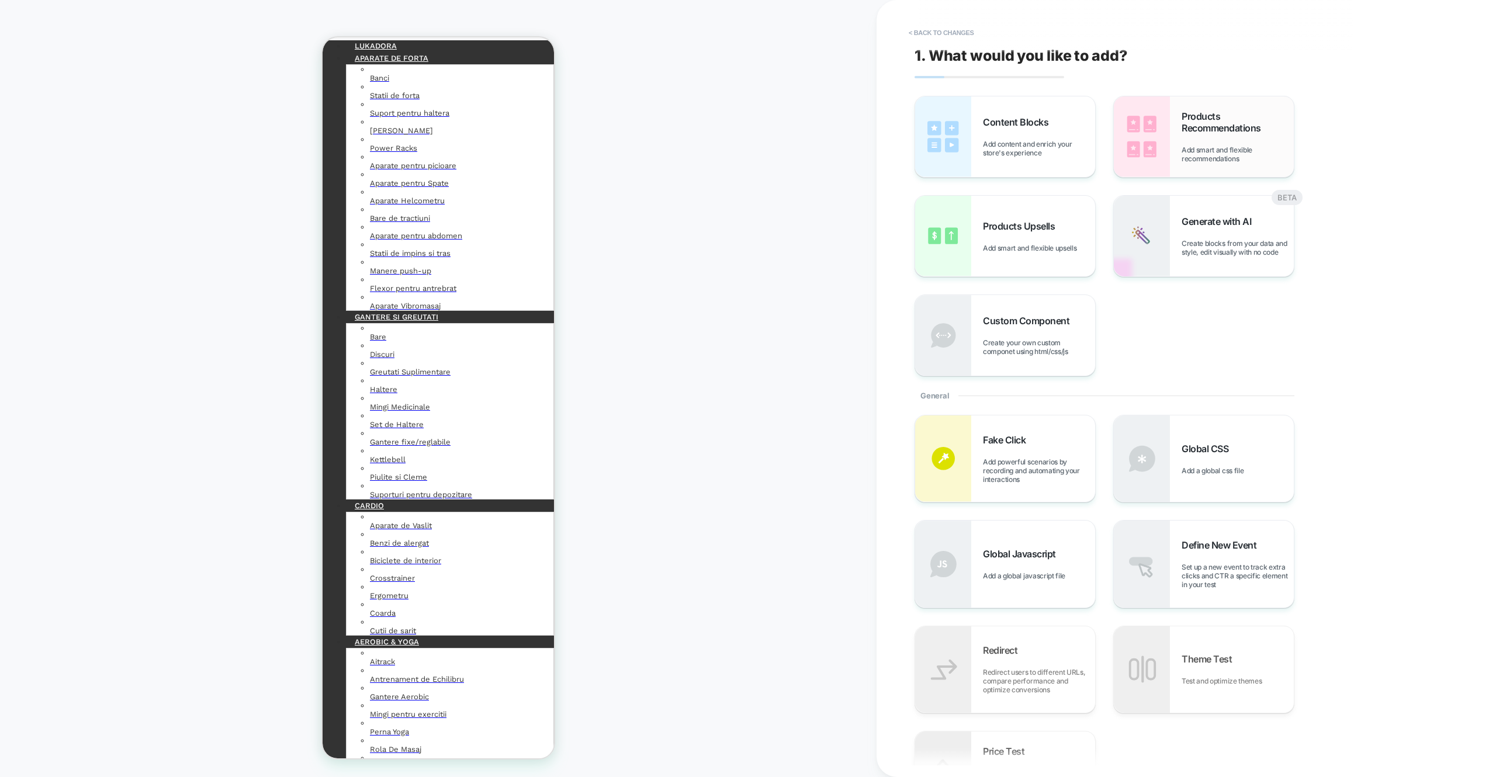
click at [1143, 165] on img at bounding box center [1142, 136] width 56 height 81
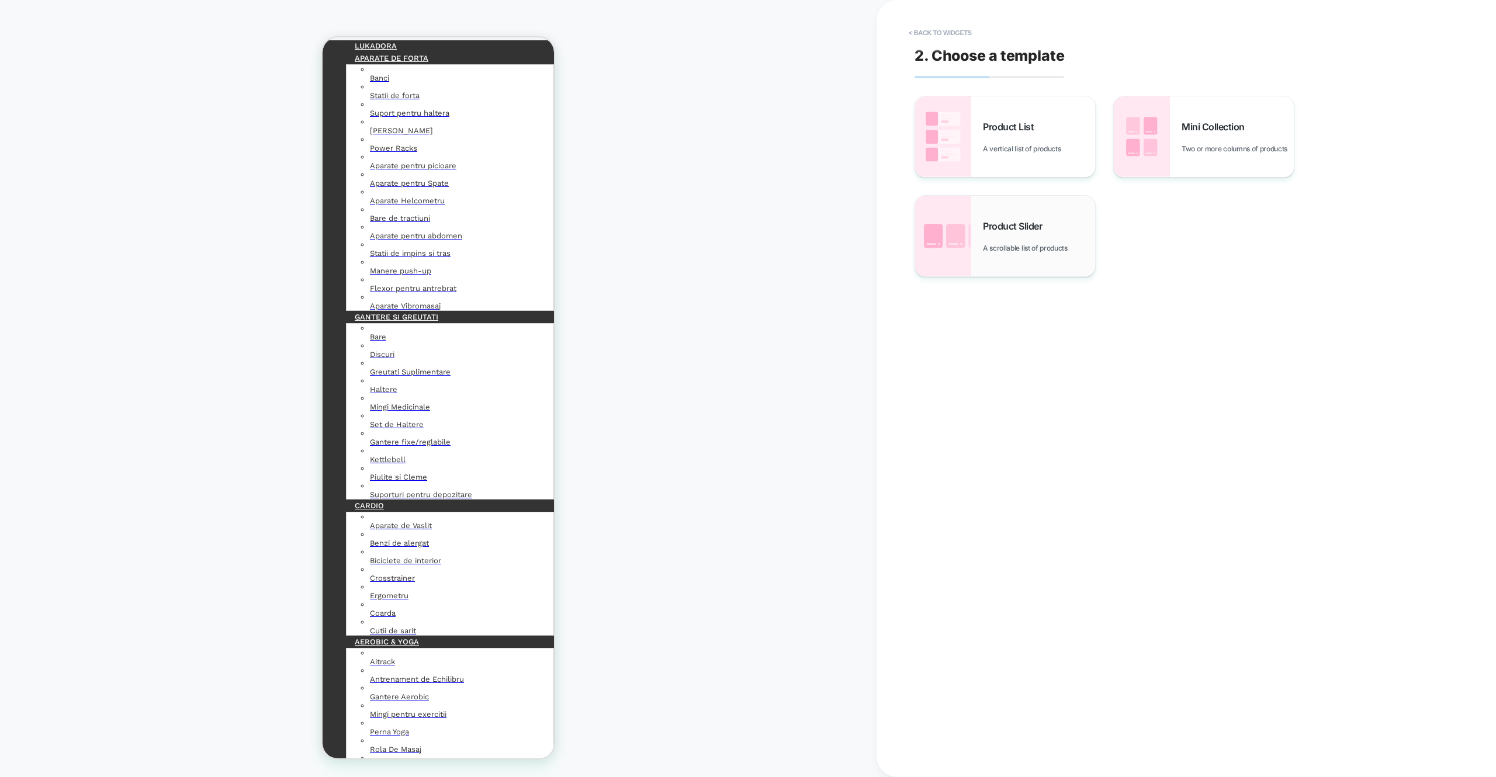
click at [1039, 254] on div "Product Slider A scrollable list of products" at bounding box center [1005, 236] width 180 height 81
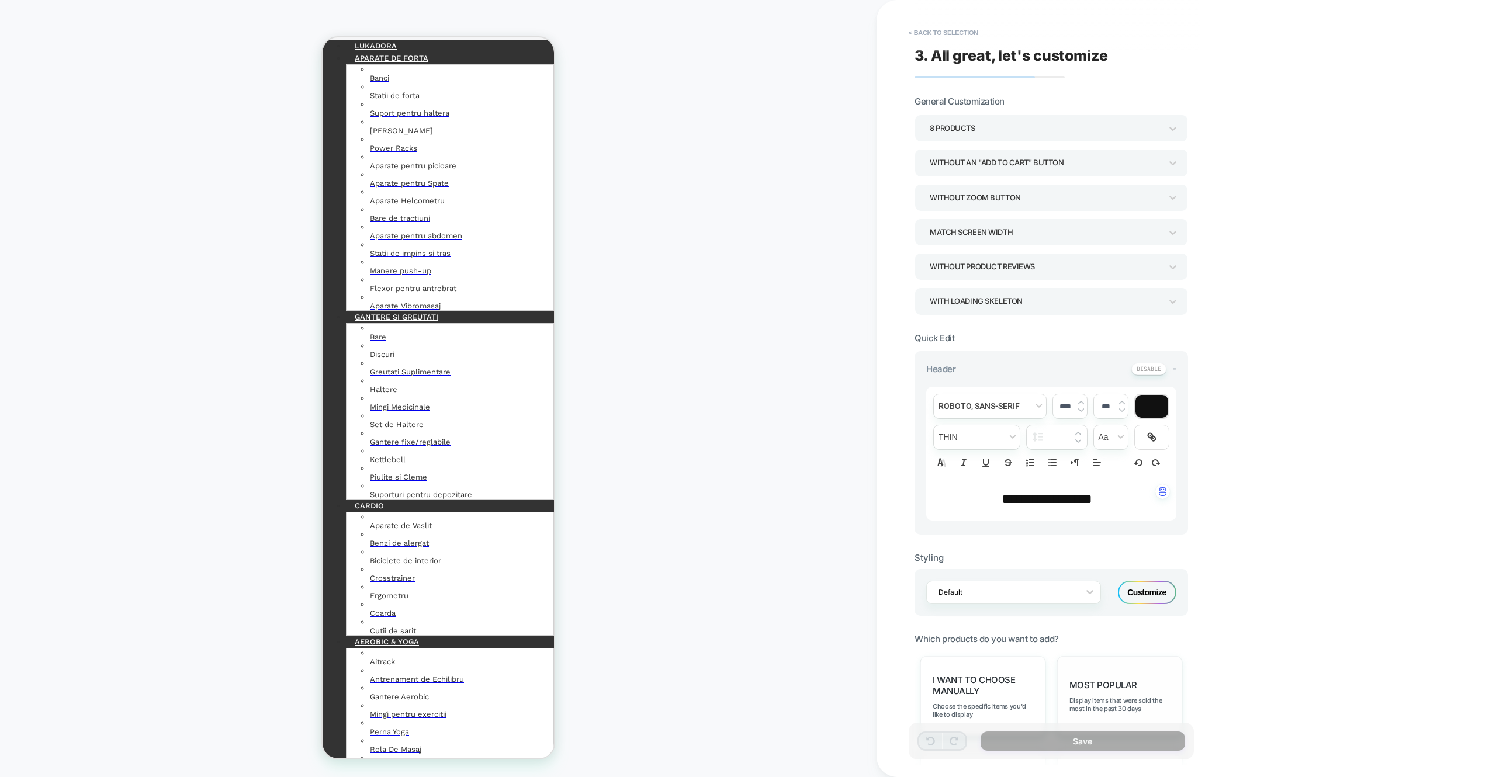
scroll to position [157, 0]
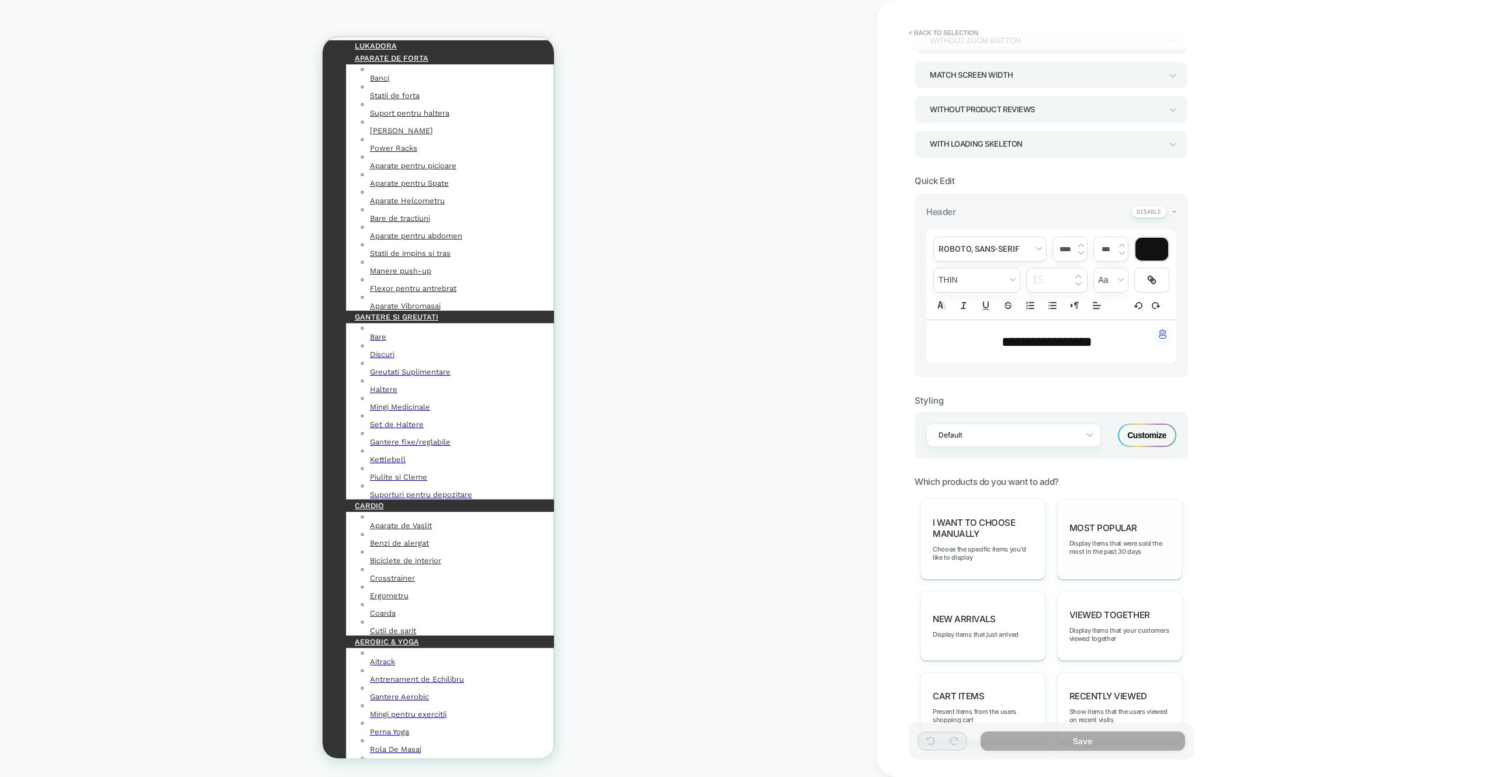
click at [1125, 516] on div "Most Popular Display items that were sold the most in the past 30 days" at bounding box center [1119, 539] width 125 height 81
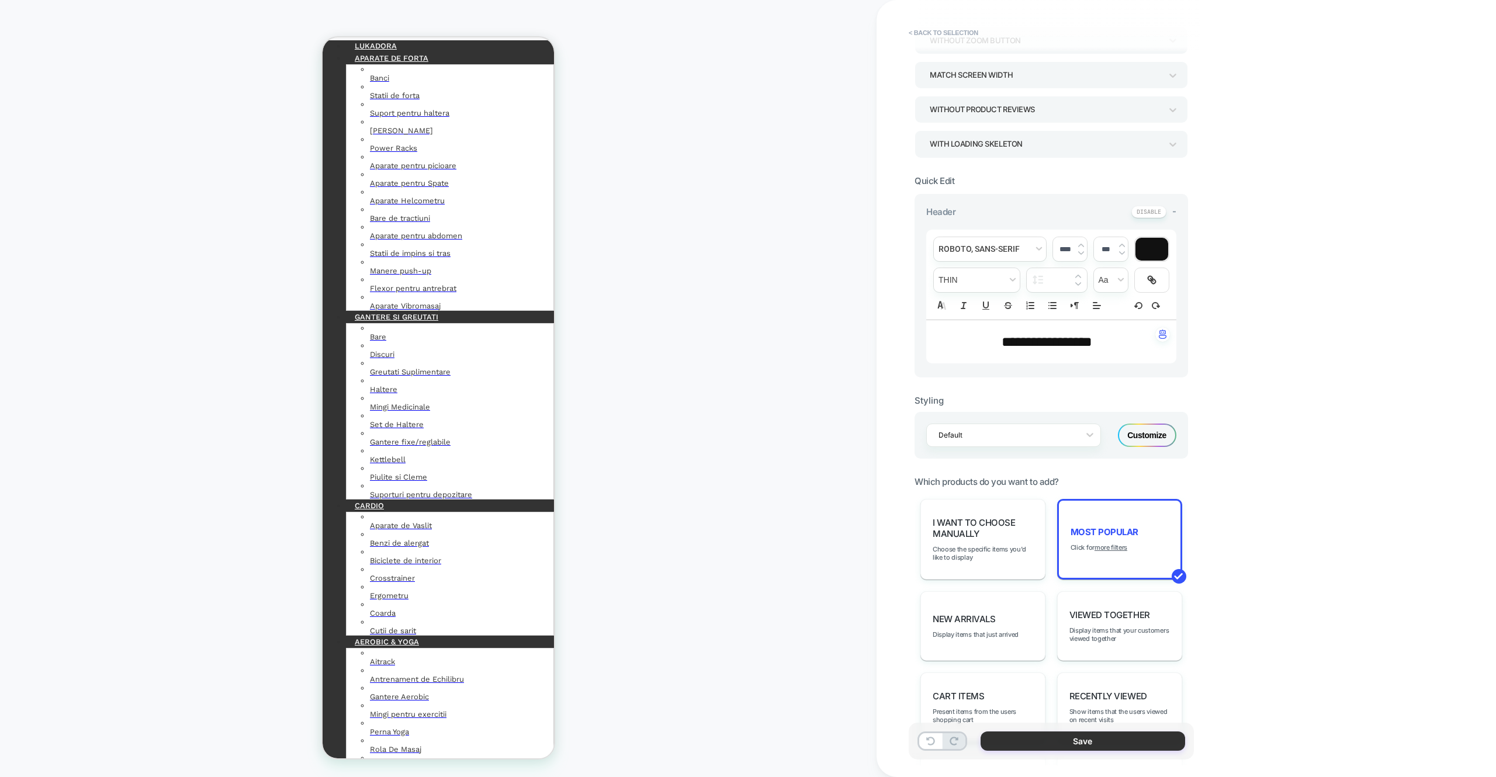
click at [1126, 739] on button "Save" at bounding box center [1083, 741] width 205 height 19
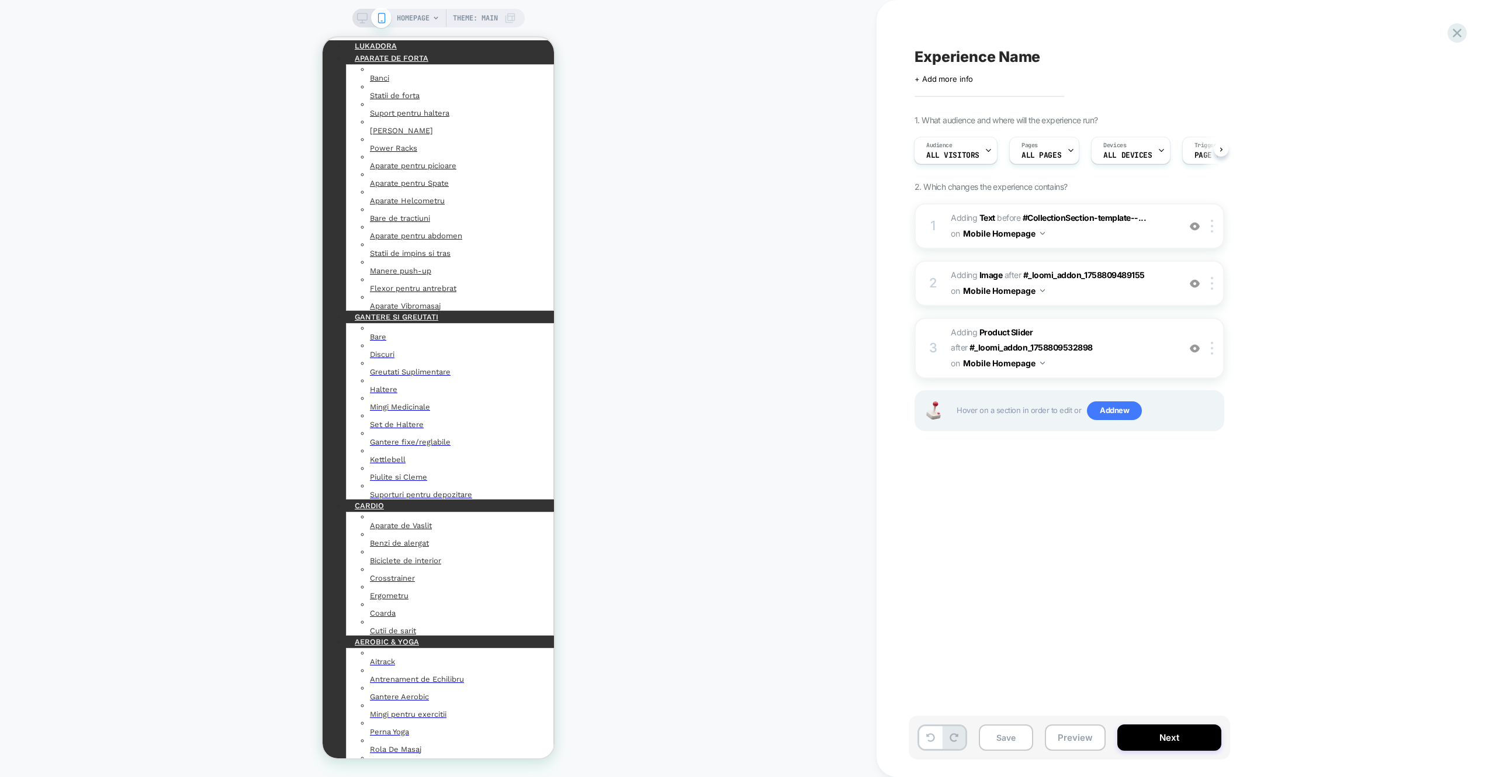
scroll to position [255, 0]
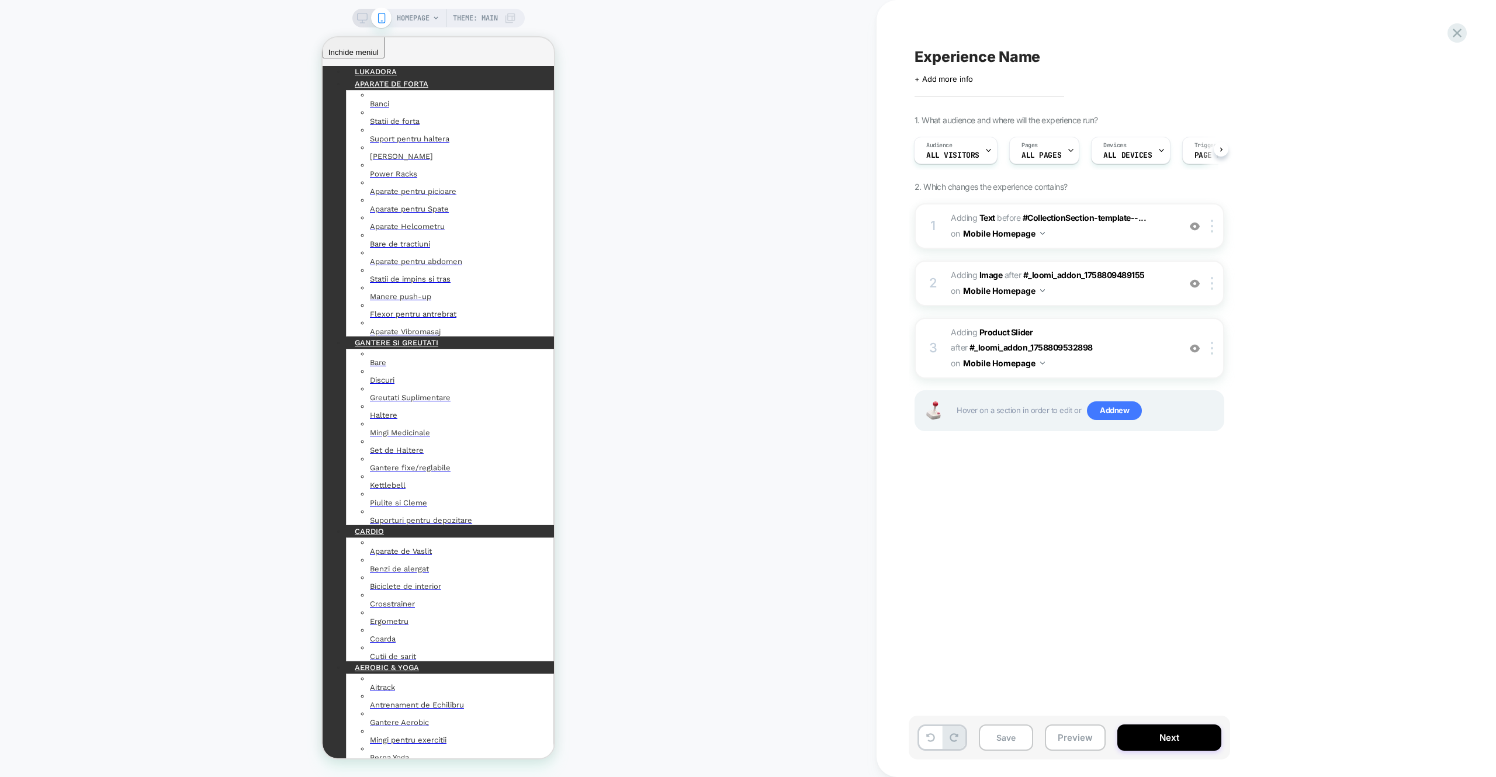
click at [1081, 670] on div "Experience Name Click to edit experience details + Add more info 1. What audien…" at bounding box center [1128, 389] width 438 height 754
click at [1457, 24] on div at bounding box center [1458, 33] width 24 height 24
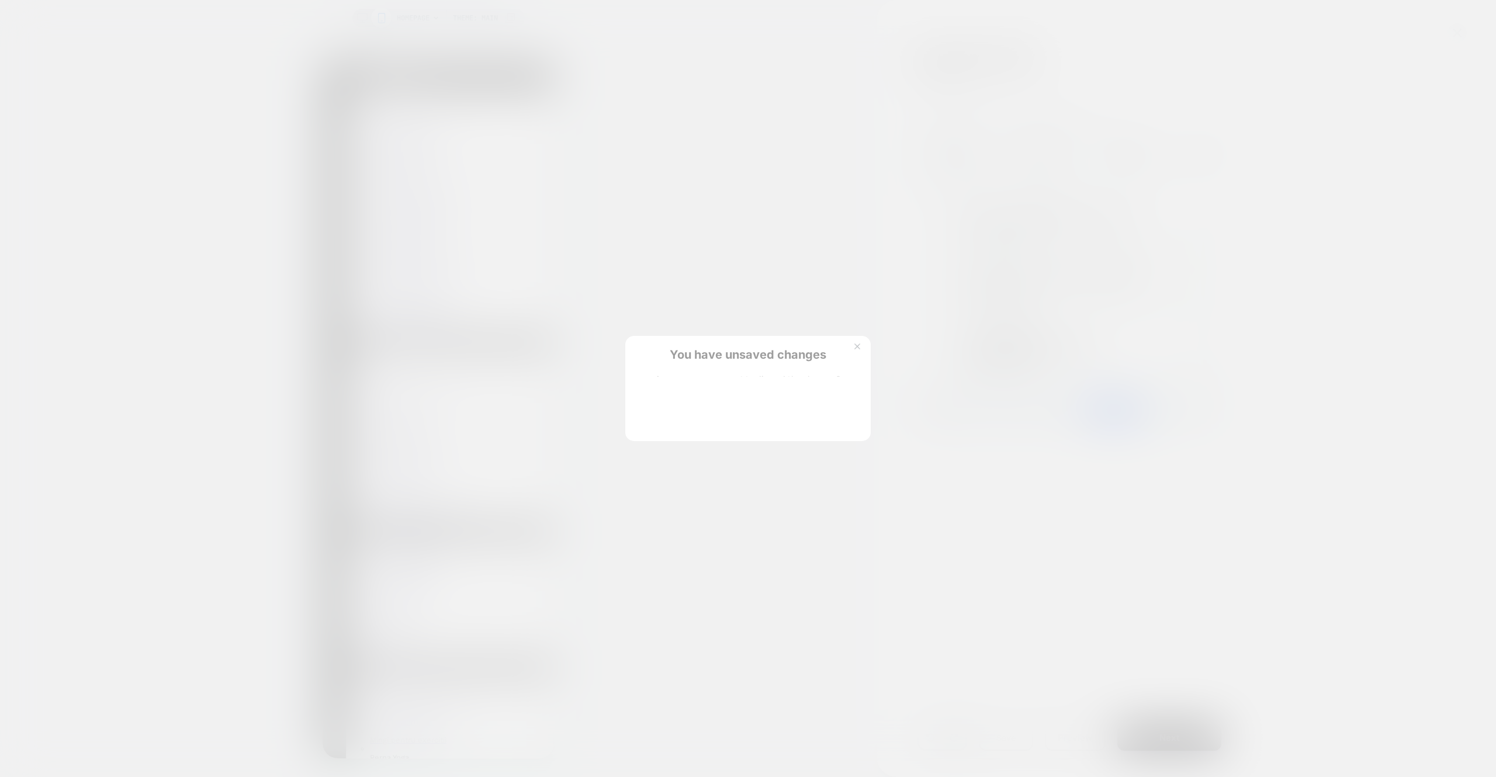
click at [689, 405] on button "Discard Changes" at bounding box center [689, 417] width 105 height 36
